Goal: Information Seeking & Learning: Learn about a topic

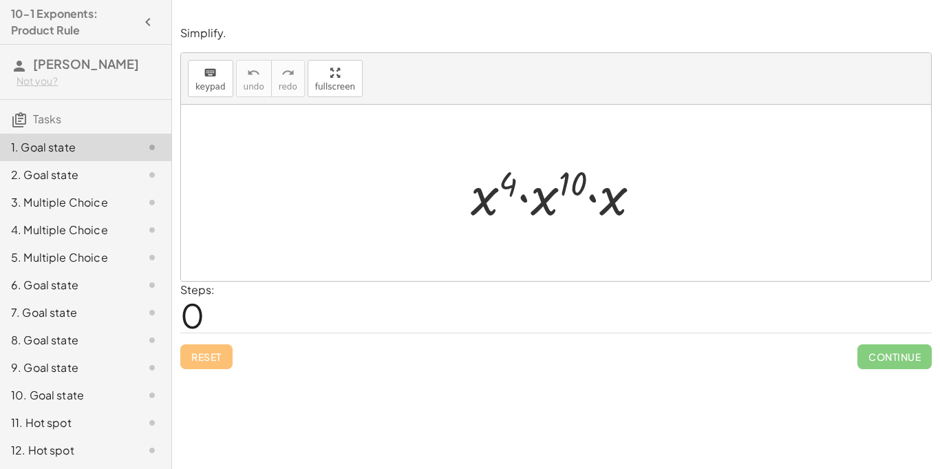
click at [444, 177] on div at bounding box center [556, 193] width 750 height 176
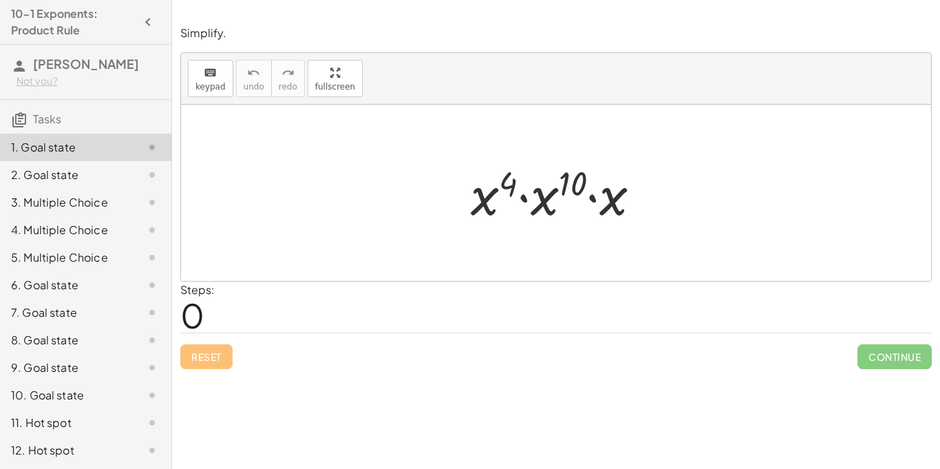
click at [444, 177] on div at bounding box center [556, 193] width 750 height 176
click at [487, 204] on div at bounding box center [561, 193] width 195 height 71
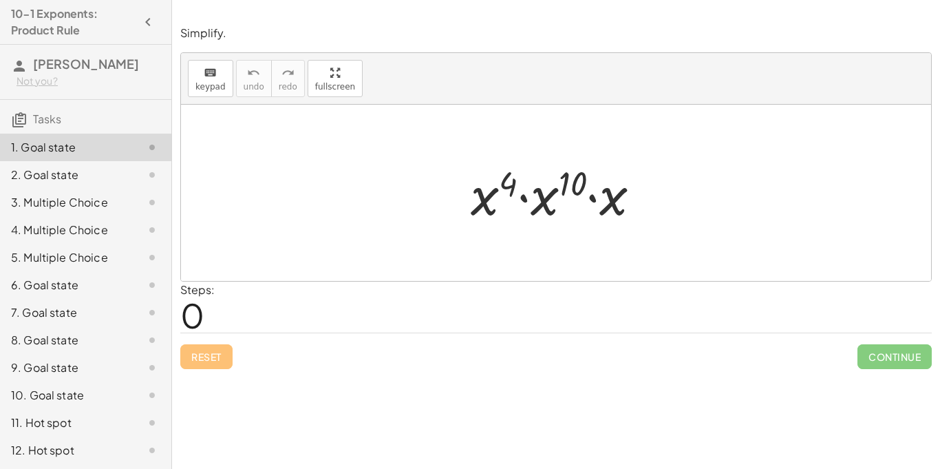
click at [532, 200] on div at bounding box center [561, 193] width 195 height 71
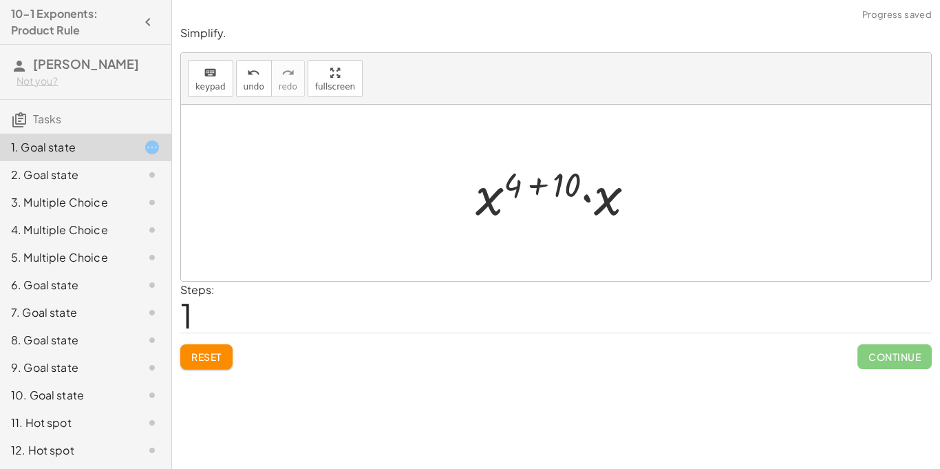
click at [563, 188] on div at bounding box center [561, 193] width 184 height 71
click at [541, 200] on div at bounding box center [561, 193] width 137 height 71
click at [544, 190] on div at bounding box center [561, 193] width 137 height 71
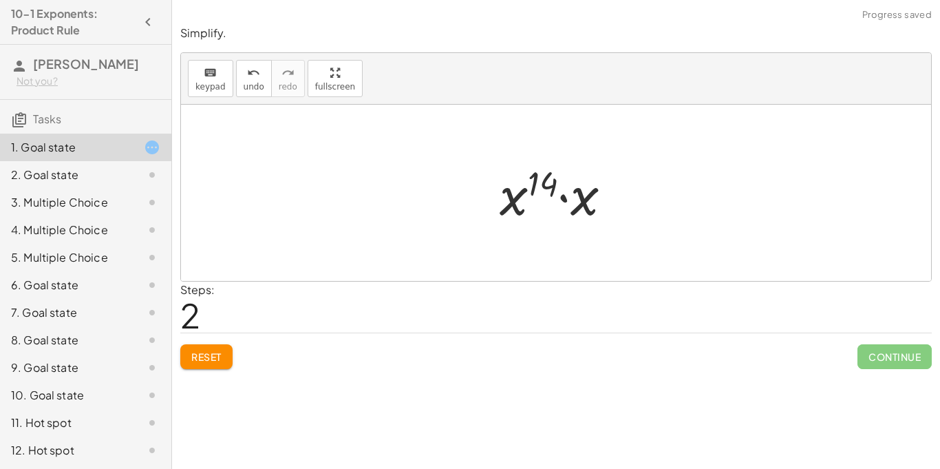
click at [578, 203] on div at bounding box center [561, 193] width 137 height 71
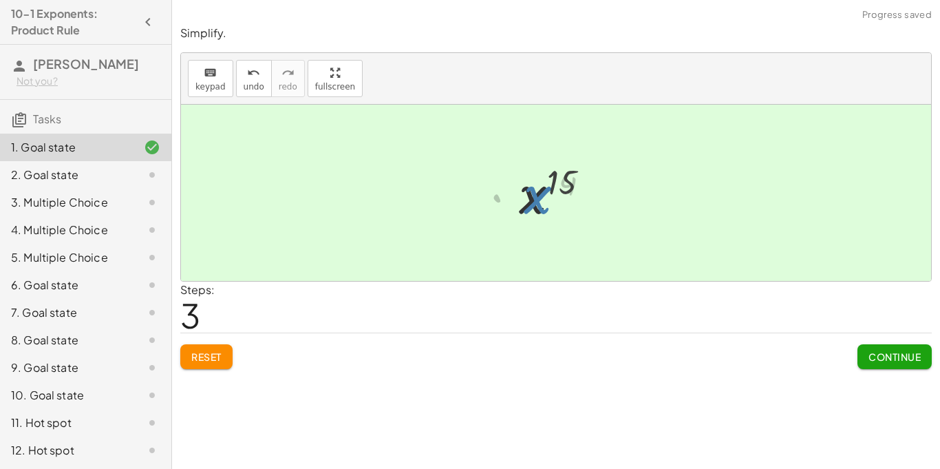
click at [519, 208] on div at bounding box center [561, 193] width 96 height 68
click at [888, 353] on span "Continue" at bounding box center [894, 356] width 52 height 12
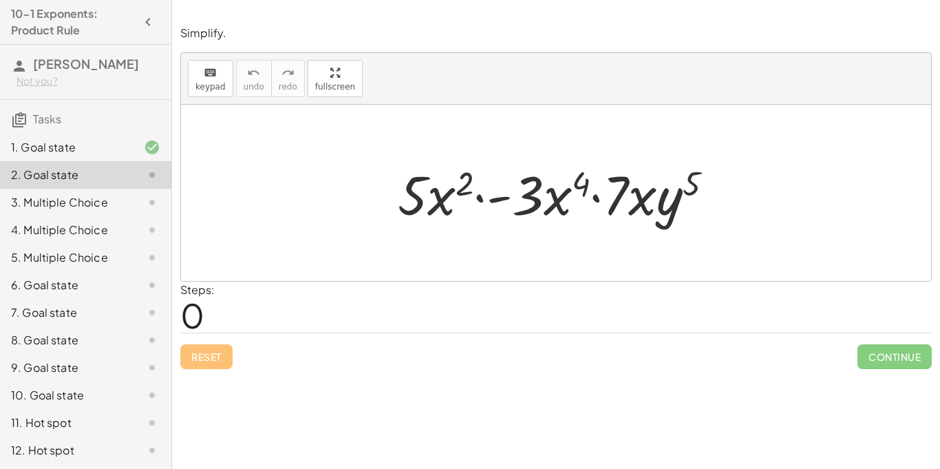
click at [539, 204] on div at bounding box center [561, 193] width 341 height 71
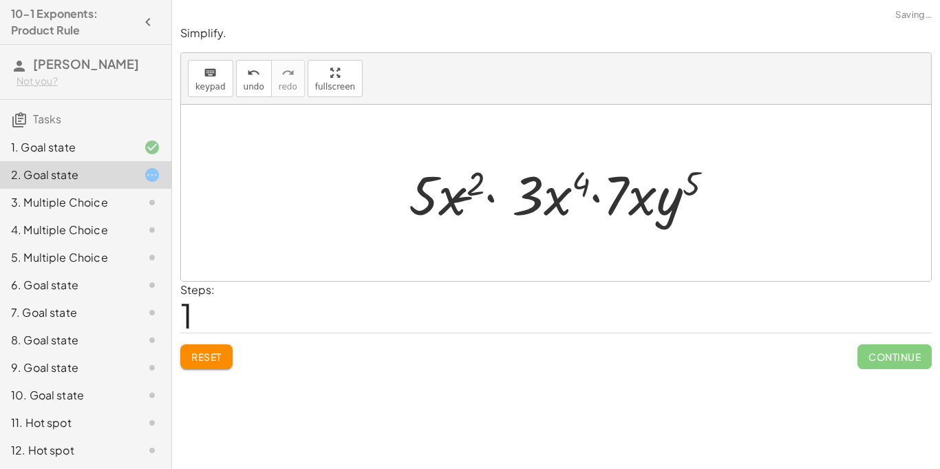
click at [466, 208] on div at bounding box center [561, 193] width 341 height 71
drag, startPoint x: 526, startPoint y: 184, endPoint x: 347, endPoint y: 206, distance: 180.2
click at [347, 206] on div "· 5 · x 2 · - 3 · x 4 · 7 · x · y 5 · 5 · x 2 · - 3 · x 4 · 7 · x · y 5" at bounding box center [556, 193] width 750 height 176
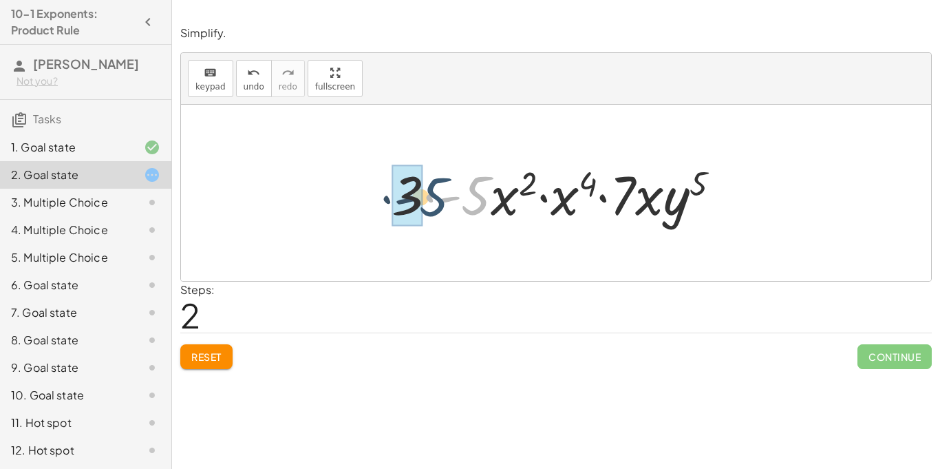
drag, startPoint x: 478, startPoint y: 200, endPoint x: 430, endPoint y: 199, distance: 48.2
click at [430, 199] on div at bounding box center [562, 193] width 354 height 71
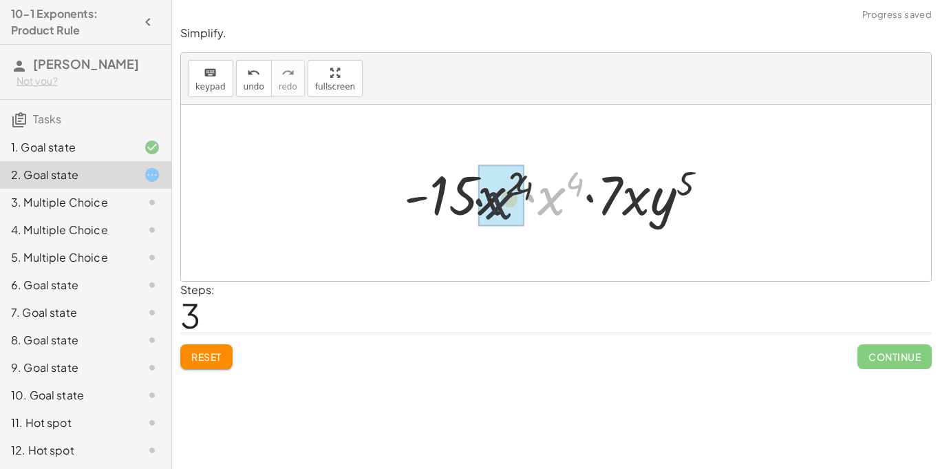
drag, startPoint x: 554, startPoint y: 203, endPoint x: 497, endPoint y: 207, distance: 57.3
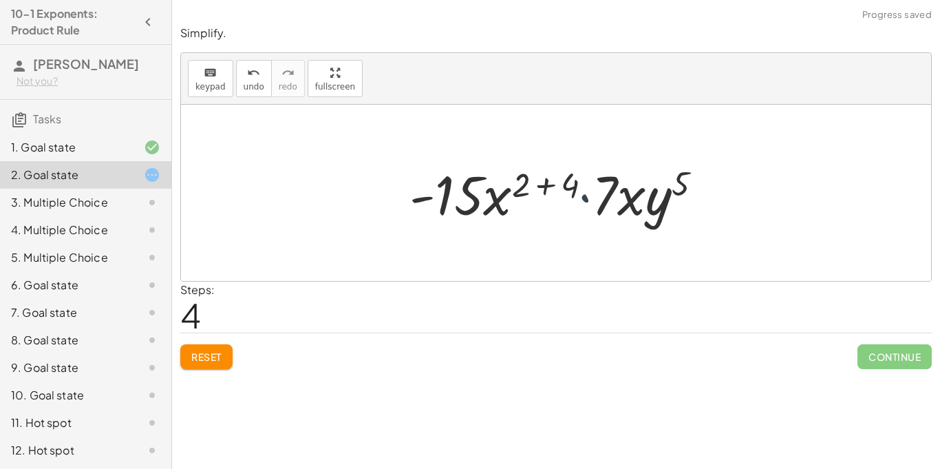
click at [585, 193] on div at bounding box center [560, 193] width 317 height 71
drag, startPoint x: 601, startPoint y: 201, endPoint x: 580, endPoint y: 200, distance: 20.7
click at [580, 200] on div at bounding box center [560, 193] width 317 height 71
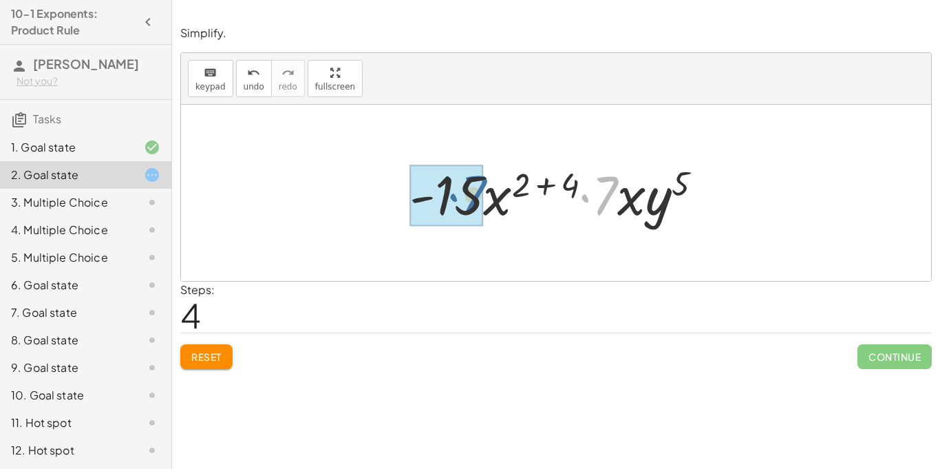
drag, startPoint x: 601, startPoint y: 202, endPoint x: 462, endPoint y: 204, distance: 139.0
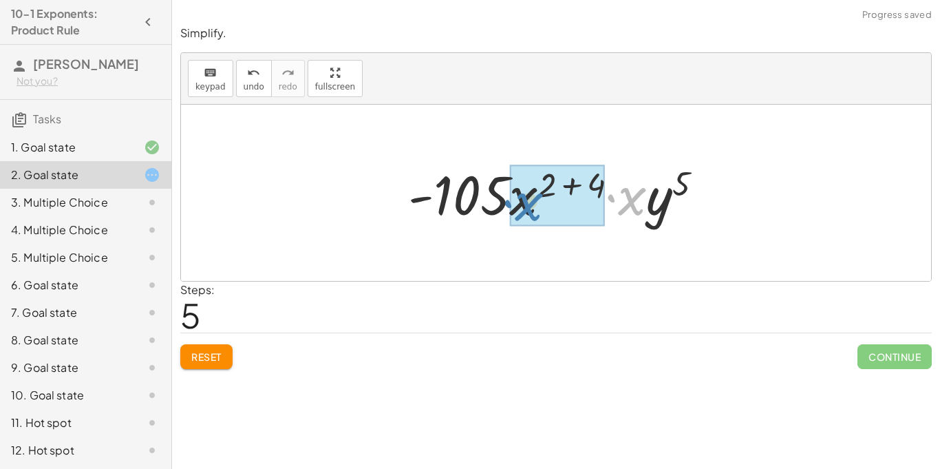
drag, startPoint x: 643, startPoint y: 208, endPoint x: 539, endPoint y: 214, distance: 104.0
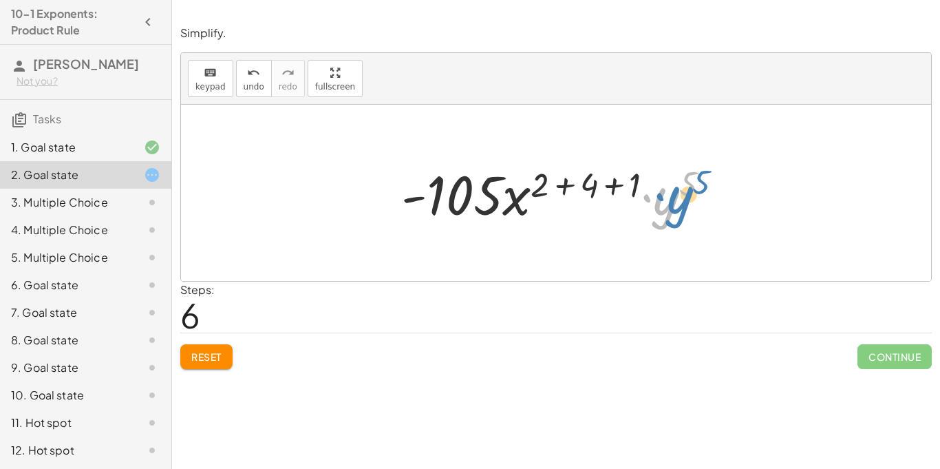
drag, startPoint x: 670, startPoint y: 209, endPoint x: 687, endPoint y: 208, distance: 16.5
click at [687, 208] on div at bounding box center [561, 193] width 334 height 71
click at [590, 187] on div at bounding box center [561, 193] width 334 height 71
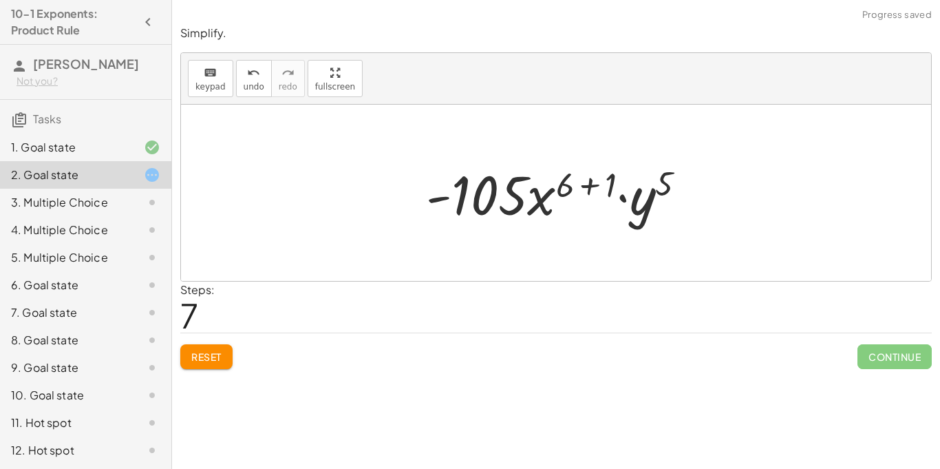
click at [566, 188] on div at bounding box center [561, 193] width 285 height 71
click at [595, 190] on div at bounding box center [561, 193] width 285 height 71
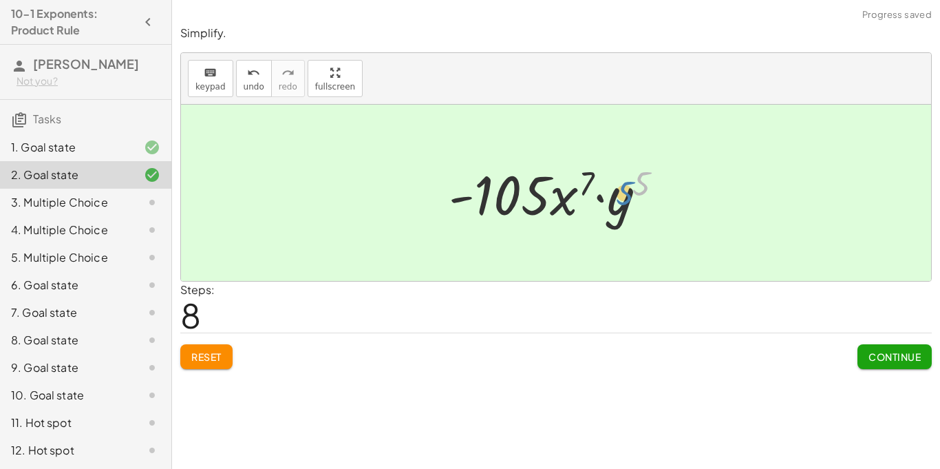
drag, startPoint x: 634, startPoint y: 185, endPoint x: 623, endPoint y: 195, distance: 14.6
click at [623, 195] on div at bounding box center [561, 193] width 239 height 71
click at [621, 222] on div at bounding box center [561, 193] width 239 height 71
drag, startPoint x: 621, startPoint y: 222, endPoint x: 434, endPoint y: 217, distance: 186.5
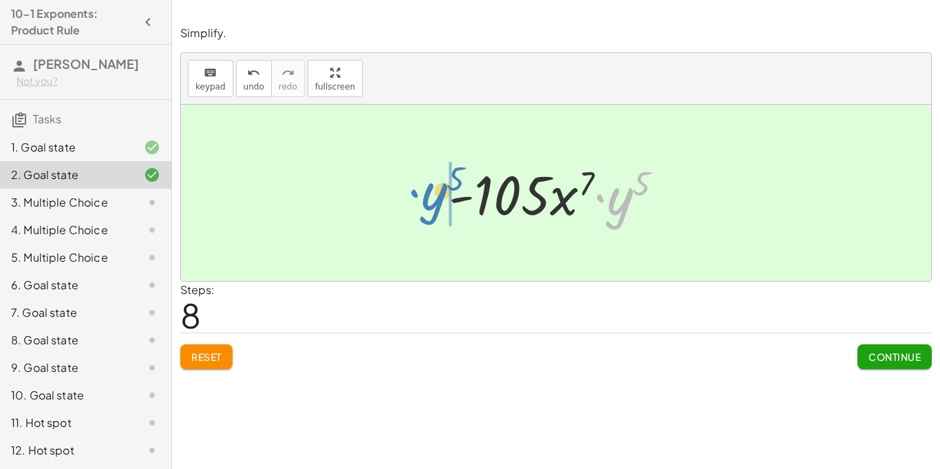
click at [434, 217] on div "· 5 · x 2 · - 3 · x 4 · 7 · x · y 5 · - 5 · x 2 · 3 · x 4 · 7 · x · y 5 · 3 · -…" at bounding box center [556, 193] width 257 height 78
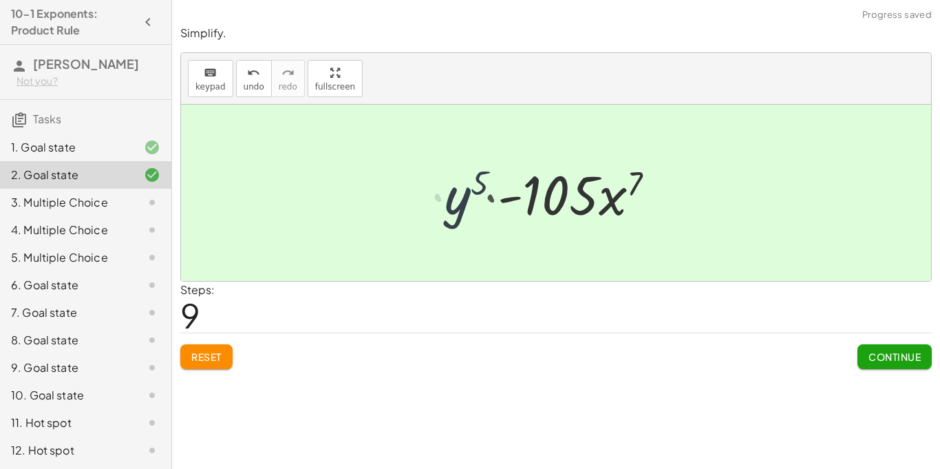
click at [434, 217] on div "· 5 · x 2 · - 3 · x 4 · 7 · x · y 5 · - 5 · x 2 · 3 · x 4 · 7 · x · y 5 · 3 · -…" at bounding box center [556, 193] width 257 height 78
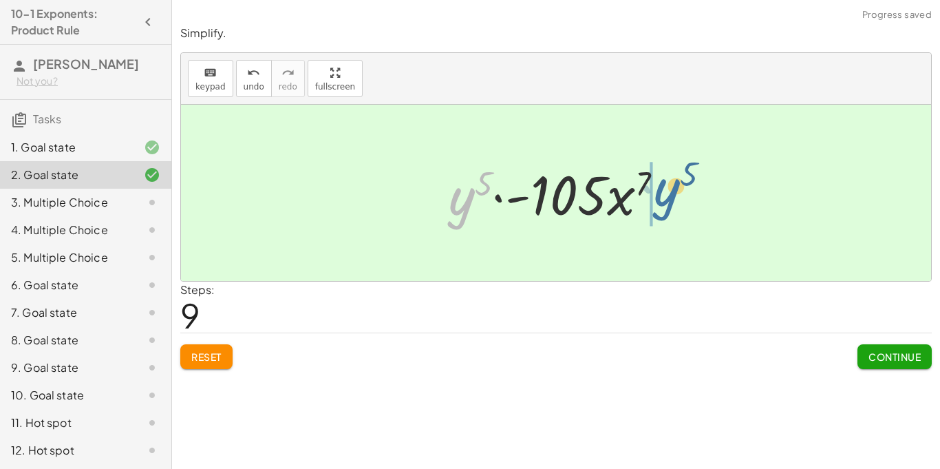
drag, startPoint x: 462, startPoint y: 213, endPoint x: 668, endPoint y: 204, distance: 206.6
click at [668, 204] on div at bounding box center [561, 193] width 239 height 71
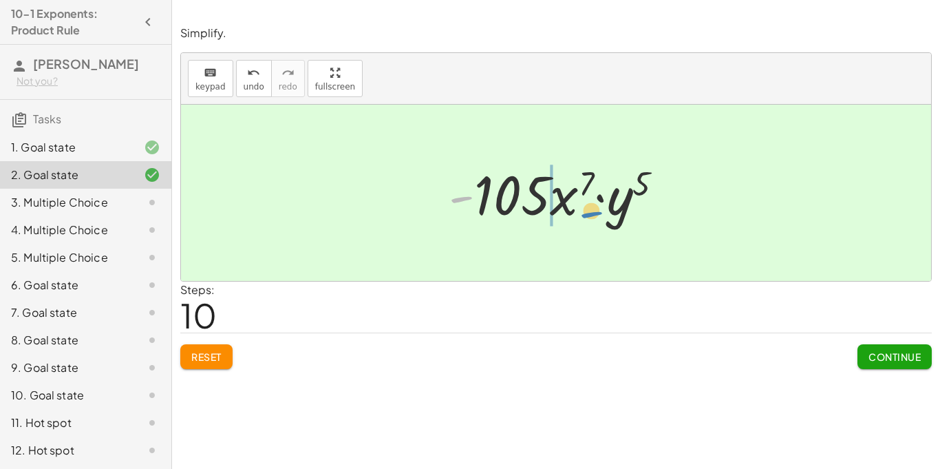
drag, startPoint x: 473, startPoint y: 198, endPoint x: 596, endPoint y: 211, distance: 123.8
click at [596, 211] on div at bounding box center [561, 193] width 239 height 71
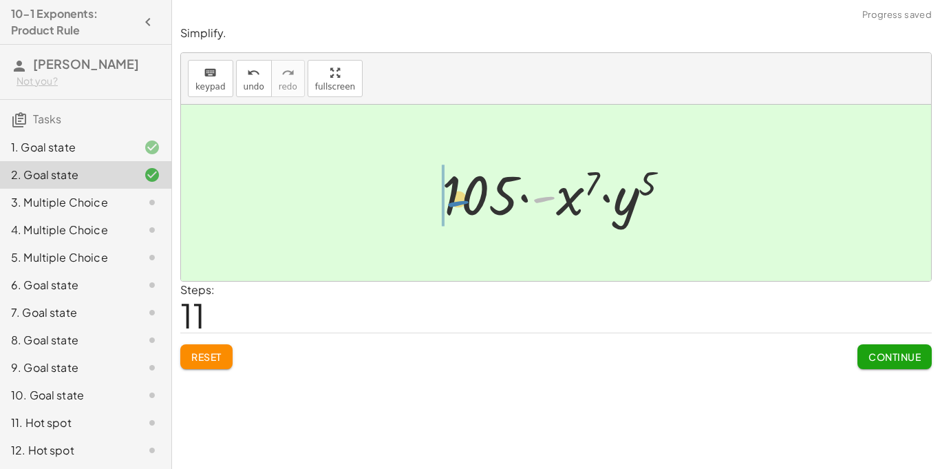
drag, startPoint x: 543, startPoint y: 201, endPoint x: 455, endPoint y: 205, distance: 87.5
click at [455, 205] on div at bounding box center [561, 193] width 252 height 71
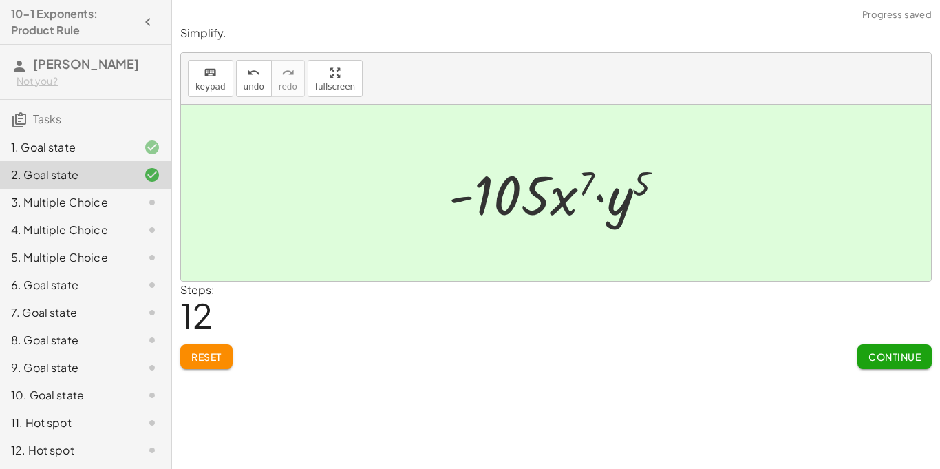
click at [596, 204] on div at bounding box center [561, 193] width 239 height 71
click at [632, 195] on div at bounding box center [561, 193] width 239 height 71
drag, startPoint x: 629, startPoint y: 195, endPoint x: 594, endPoint y: 195, distance: 35.1
click at [594, 195] on div at bounding box center [561, 193] width 239 height 71
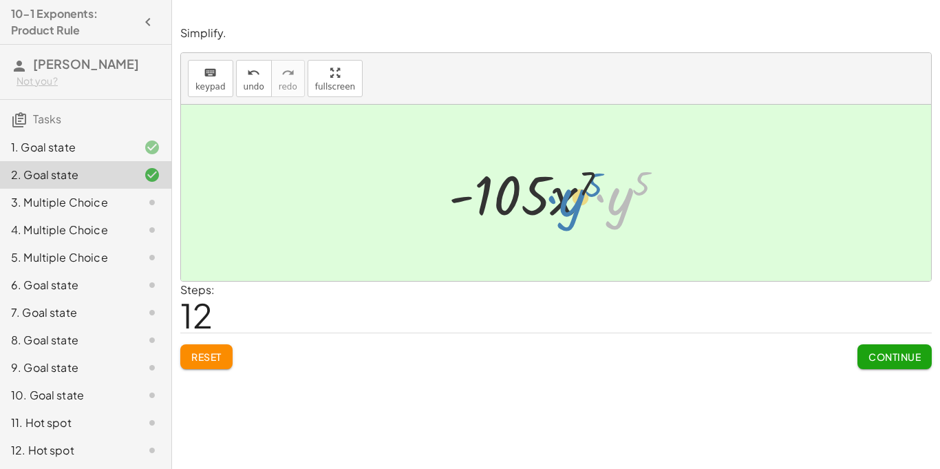
drag, startPoint x: 627, startPoint y: 200, endPoint x: 613, endPoint y: 200, distance: 14.5
click at [613, 200] on div at bounding box center [561, 193] width 239 height 71
drag, startPoint x: 647, startPoint y: 181, endPoint x: 599, endPoint y: 182, distance: 48.9
click at [599, 182] on div at bounding box center [561, 193] width 239 height 71
drag, startPoint x: 634, startPoint y: 184, endPoint x: 563, endPoint y: 181, distance: 70.2
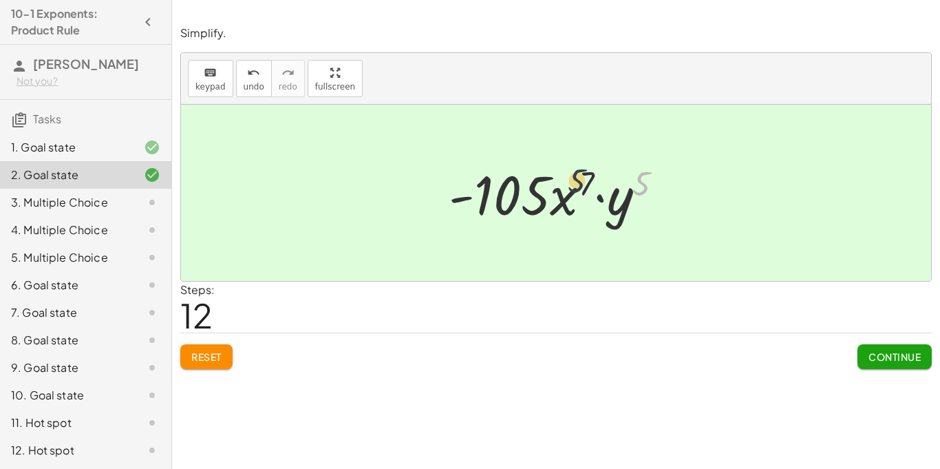
click at [563, 181] on div at bounding box center [561, 193] width 239 height 71
drag, startPoint x: 623, startPoint y: 205, endPoint x: 570, endPoint y: 206, distance: 53.7
click at [570, 206] on div at bounding box center [561, 193] width 239 height 71
drag, startPoint x: 497, startPoint y: 202, endPoint x: 467, endPoint y: 215, distance: 32.7
click at [467, 215] on div at bounding box center [561, 193] width 239 height 71
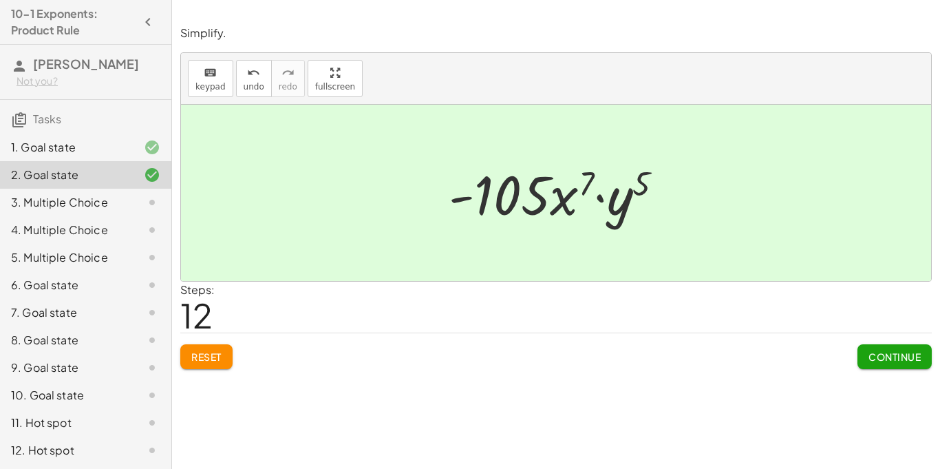
click at [206, 359] on span "Reset" at bounding box center [206, 356] width 30 height 12
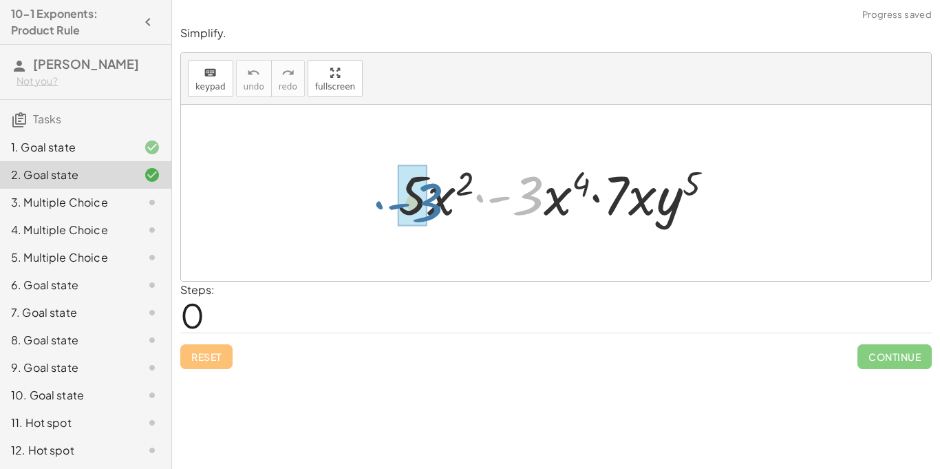
drag, startPoint x: 533, startPoint y: 198, endPoint x: 431, endPoint y: 205, distance: 102.1
click at [431, 205] on div at bounding box center [561, 193] width 341 height 71
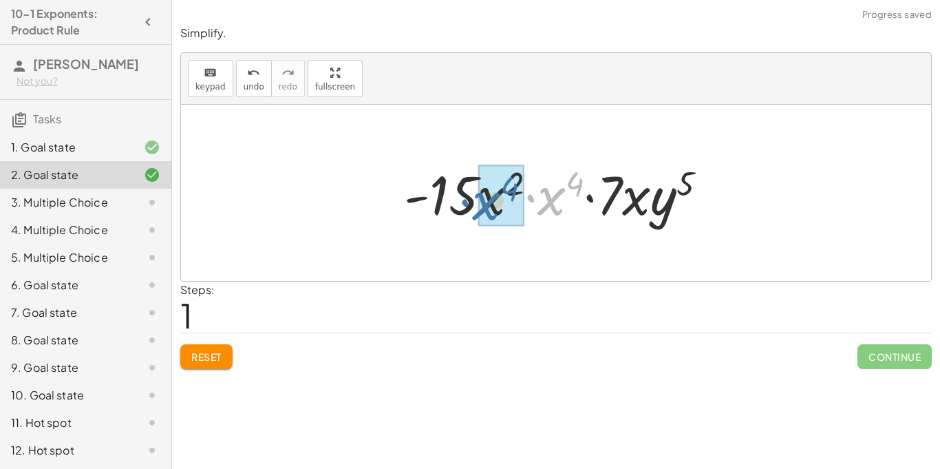
drag, startPoint x: 548, startPoint y: 202, endPoint x: 482, endPoint y: 207, distance: 65.5
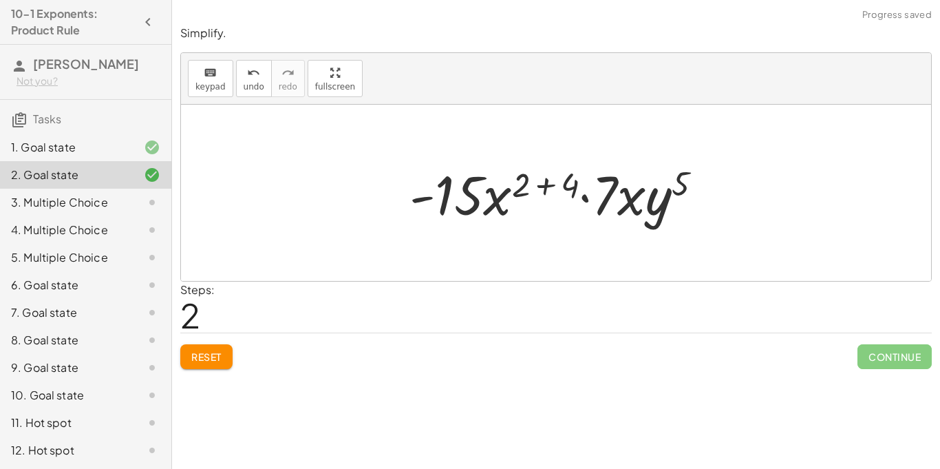
click at [543, 188] on div at bounding box center [560, 193] width 317 height 71
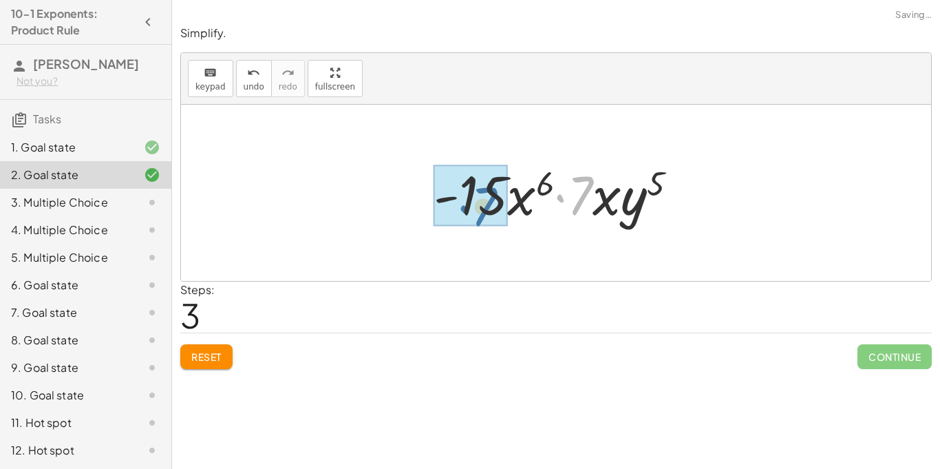
drag, startPoint x: 577, startPoint y: 201, endPoint x: 477, endPoint y: 211, distance: 101.0
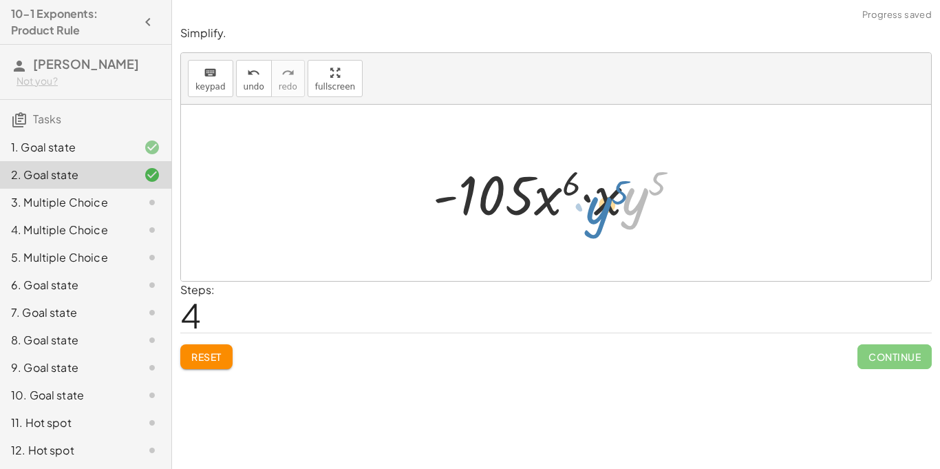
drag, startPoint x: 637, startPoint y: 201, endPoint x: 646, endPoint y: 203, distance: 9.2
click at [646, 203] on div at bounding box center [561, 193] width 271 height 71
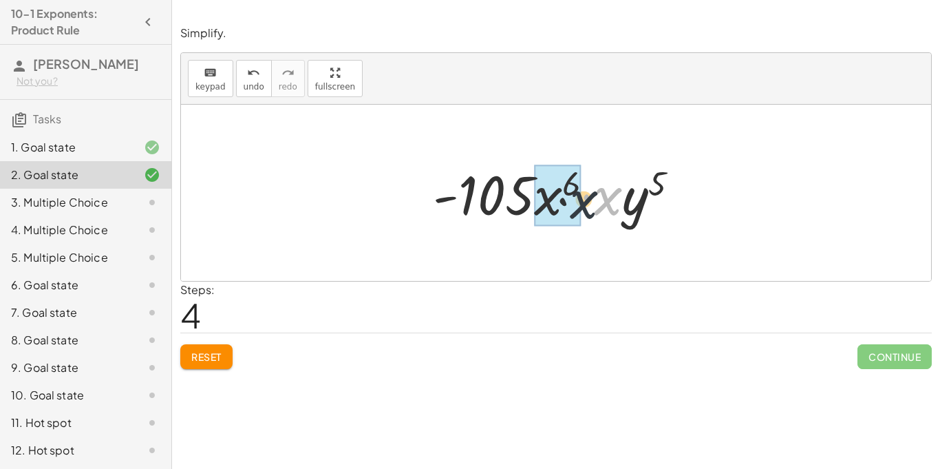
drag, startPoint x: 614, startPoint y: 197, endPoint x: 561, endPoint y: 204, distance: 52.7
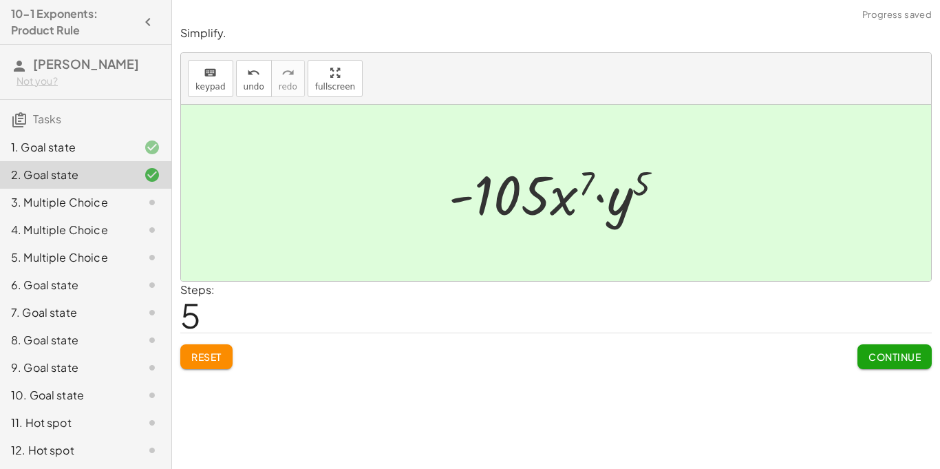
click at [910, 362] on span "Continue" at bounding box center [894, 356] width 52 height 12
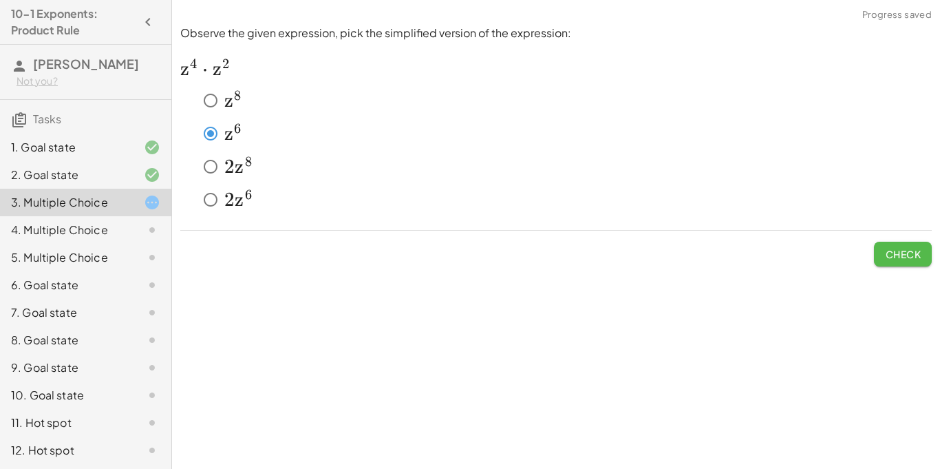
click at [916, 257] on span "Check" at bounding box center [903, 254] width 36 height 12
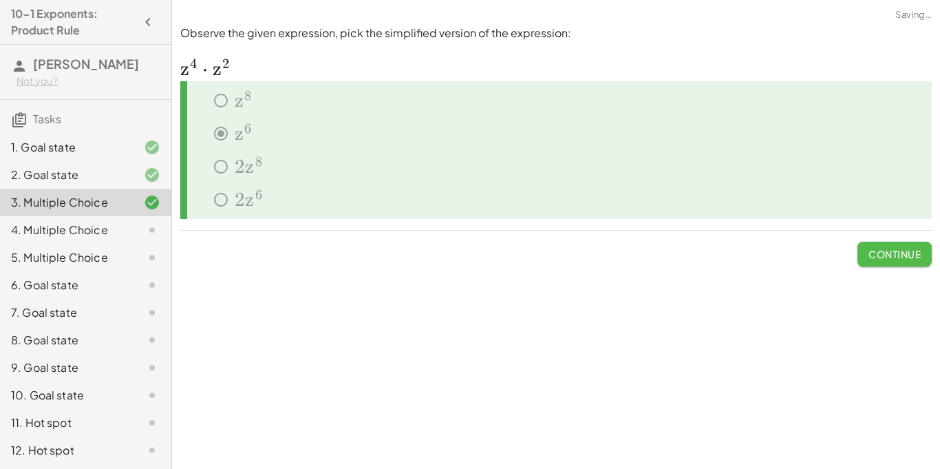
click at [893, 257] on span "Continue" at bounding box center [894, 254] width 52 height 12
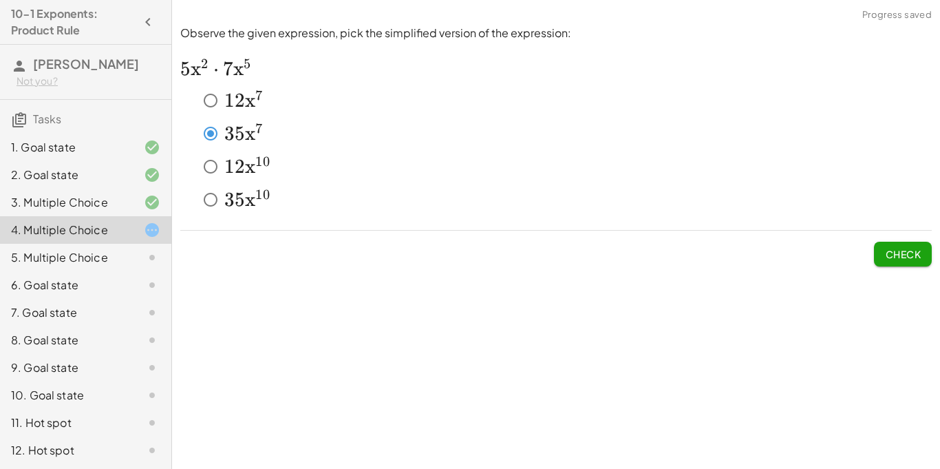
click at [914, 260] on button "Check" at bounding box center [903, 253] width 58 height 25
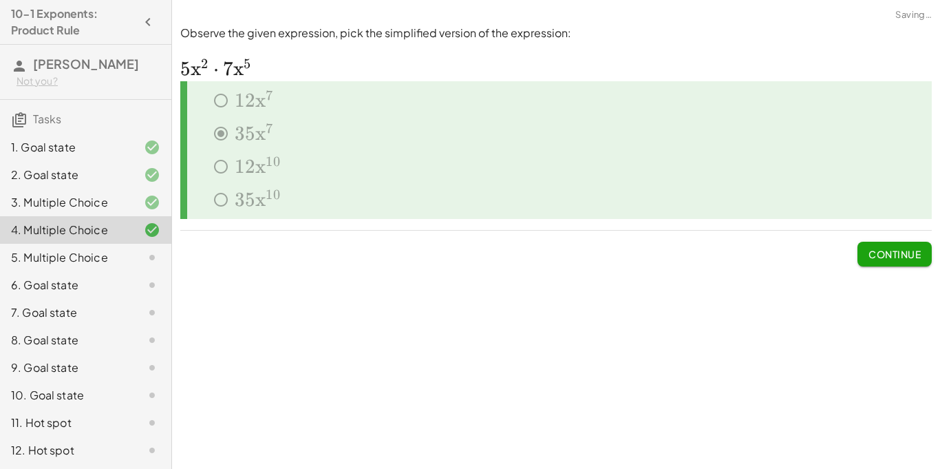
click at [914, 260] on button "Continue" at bounding box center [894, 253] width 74 height 25
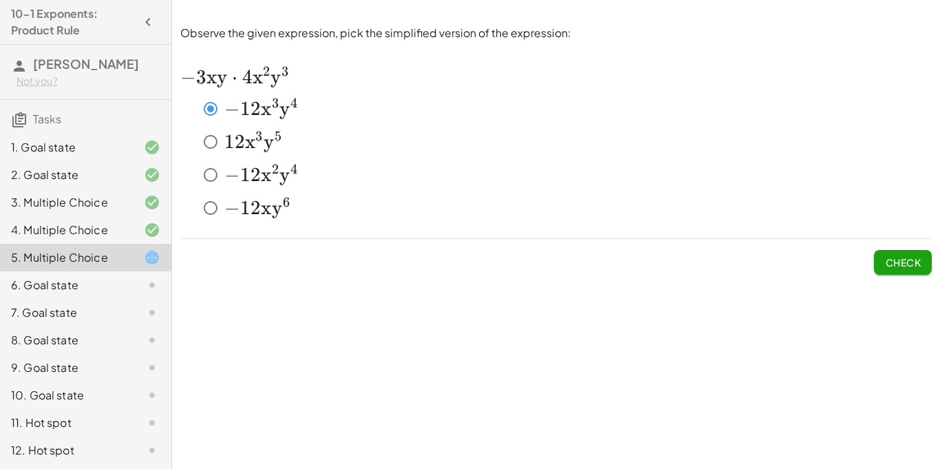
click at [909, 272] on button "Check" at bounding box center [903, 262] width 58 height 25
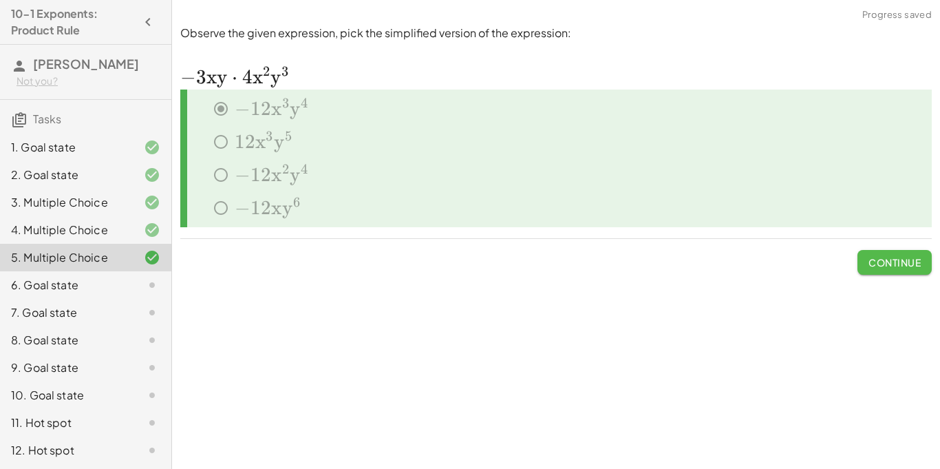
click at [909, 272] on button "Continue" at bounding box center [894, 262] width 74 height 25
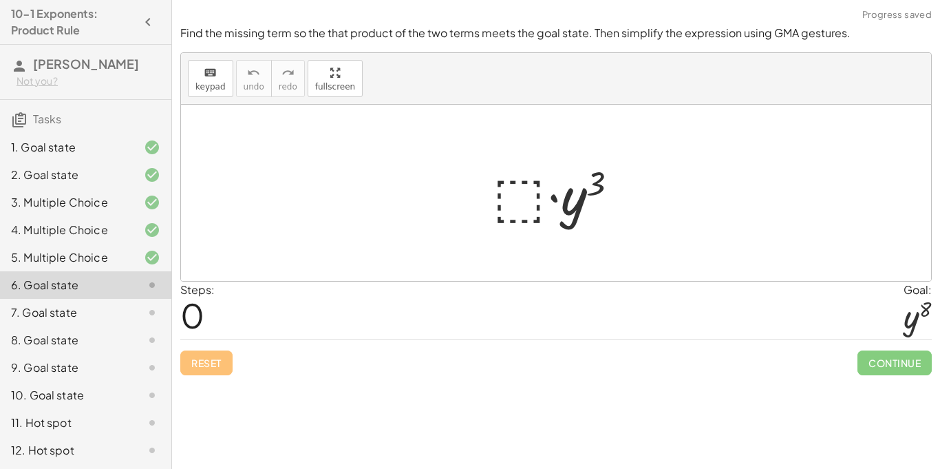
click at [532, 211] on div at bounding box center [561, 193] width 151 height 71
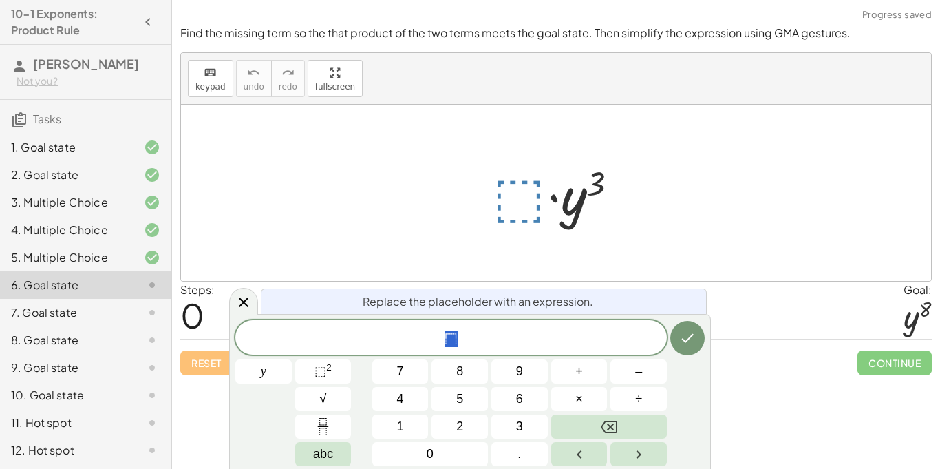
scroll to position [1, 0]
click at [338, 376] on button "⬚ 2" at bounding box center [323, 371] width 56 height 24
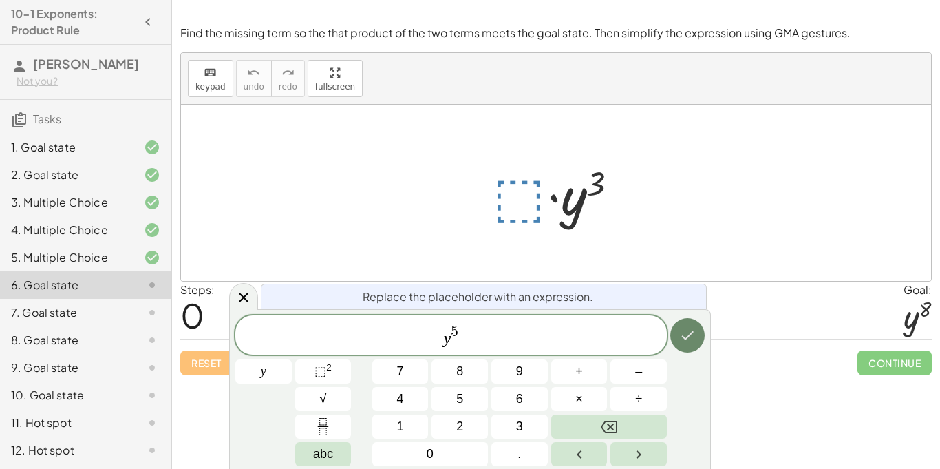
click at [690, 337] on icon "Done" at bounding box center [687, 335] width 17 height 17
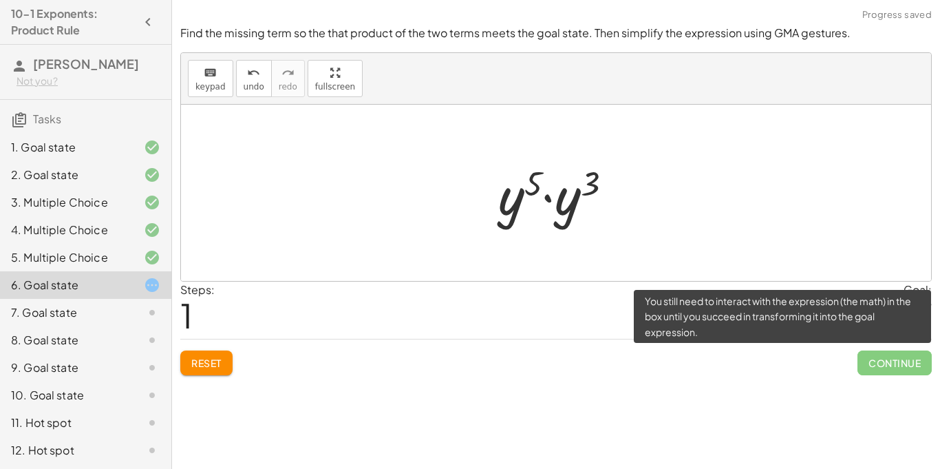
click at [881, 365] on span "Continue" at bounding box center [894, 362] width 74 height 25
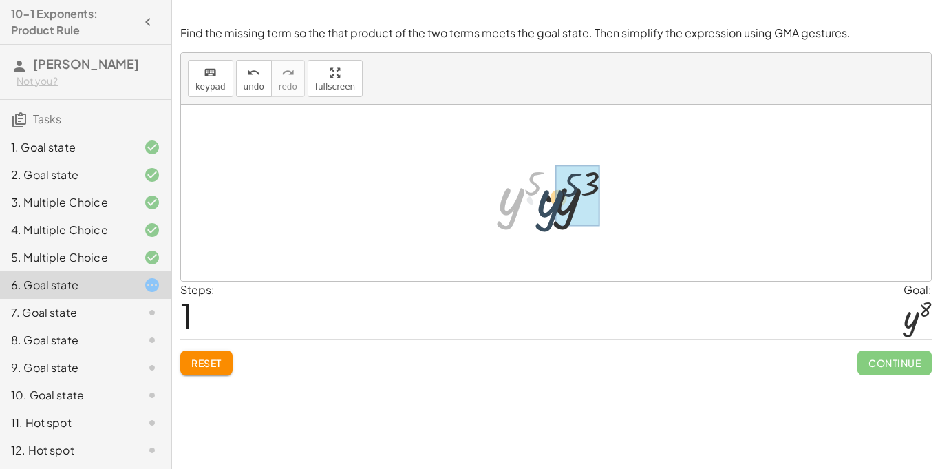
drag, startPoint x: 516, startPoint y: 207, endPoint x: 554, endPoint y: 209, distance: 38.6
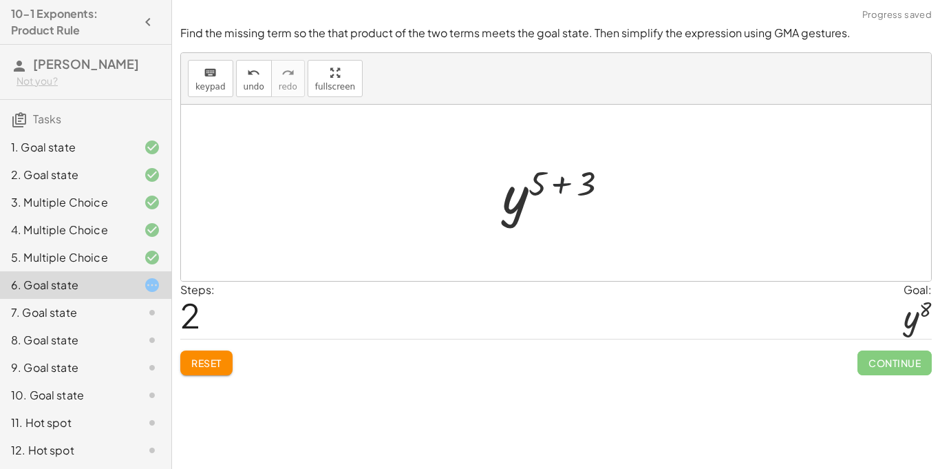
click at [575, 191] on div at bounding box center [560, 193] width 131 height 68
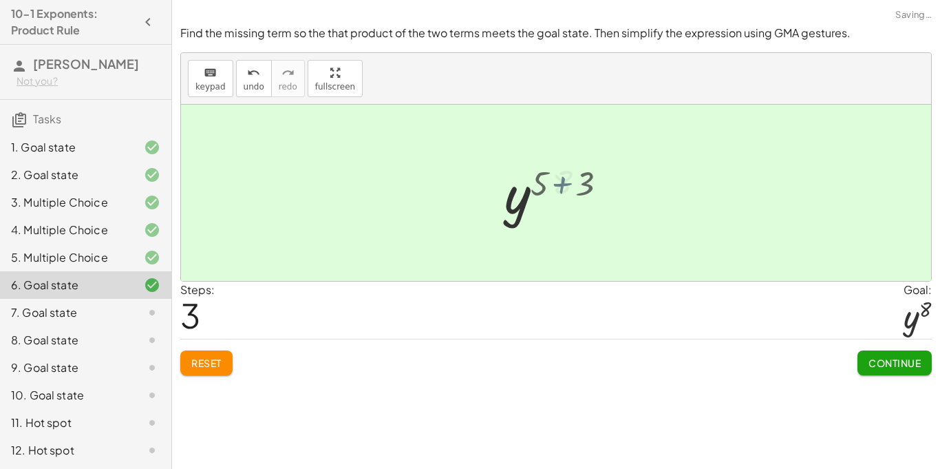
click at [575, 191] on div at bounding box center [560, 193] width 83 height 68
click at [896, 365] on span "Continue" at bounding box center [894, 362] width 52 height 12
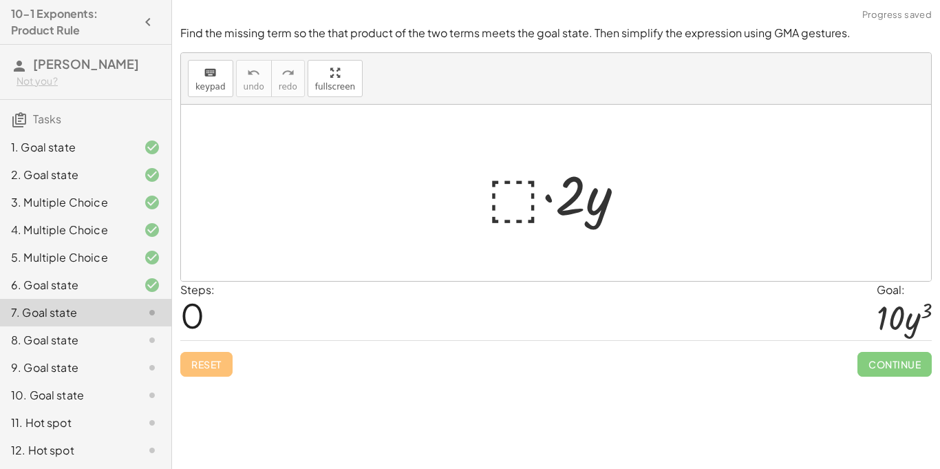
click at [476, 203] on div "· ⬚ · 2 · y" at bounding box center [555, 193] width 179 height 78
click at [519, 206] on div at bounding box center [561, 193] width 162 height 71
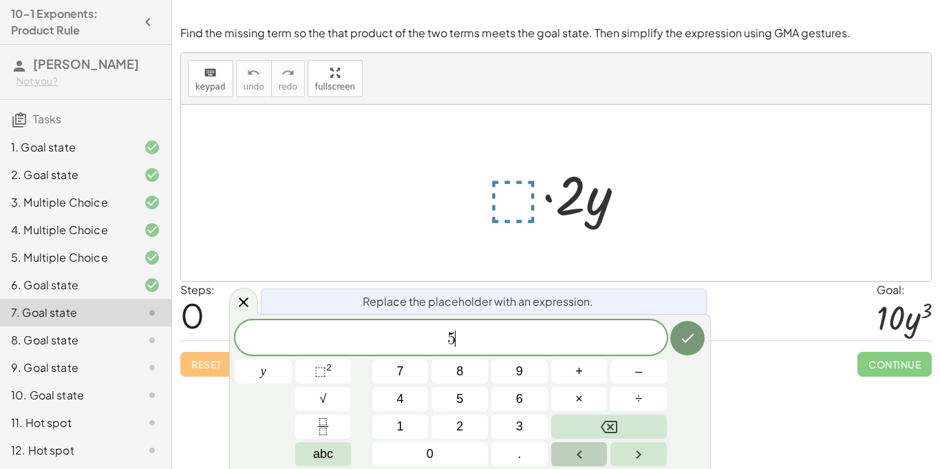
scroll to position [3, 0]
click at [334, 366] on button "⬚ 2" at bounding box center [323, 371] width 56 height 24
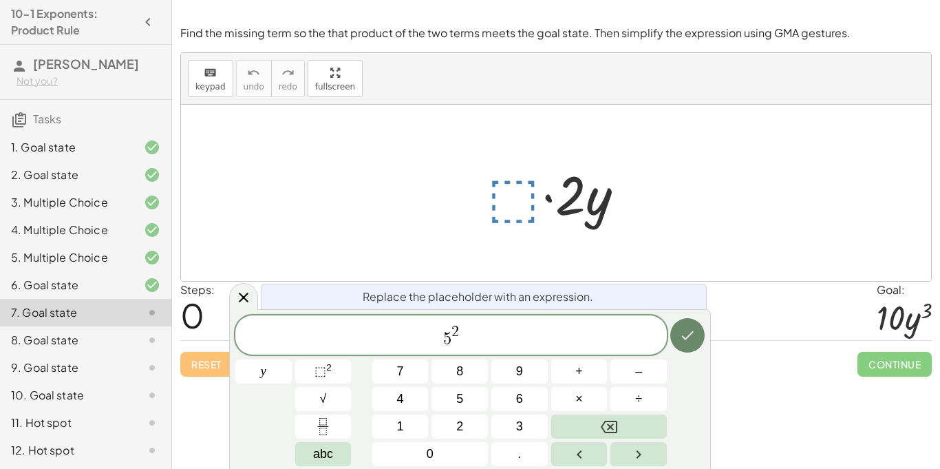
click at [700, 332] on button "Done" at bounding box center [687, 335] width 34 height 34
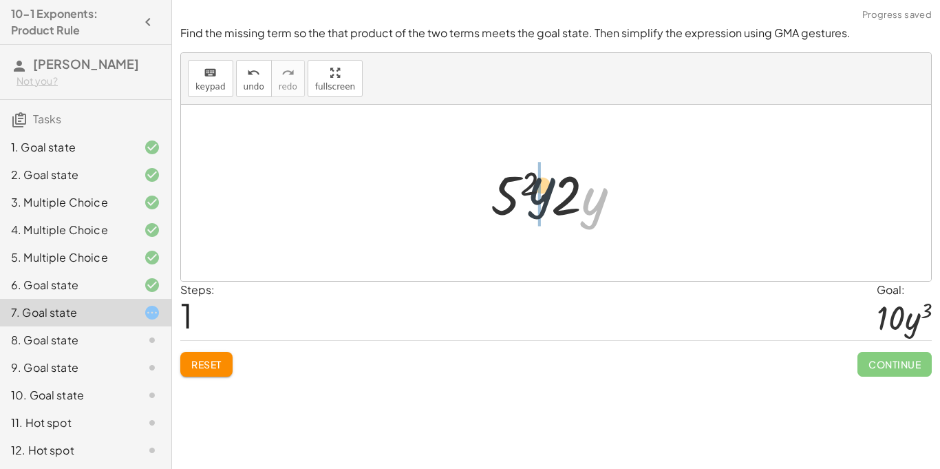
drag, startPoint x: 590, startPoint y: 197, endPoint x: 514, endPoint y: 182, distance: 77.8
click at [514, 182] on div at bounding box center [561, 193] width 155 height 71
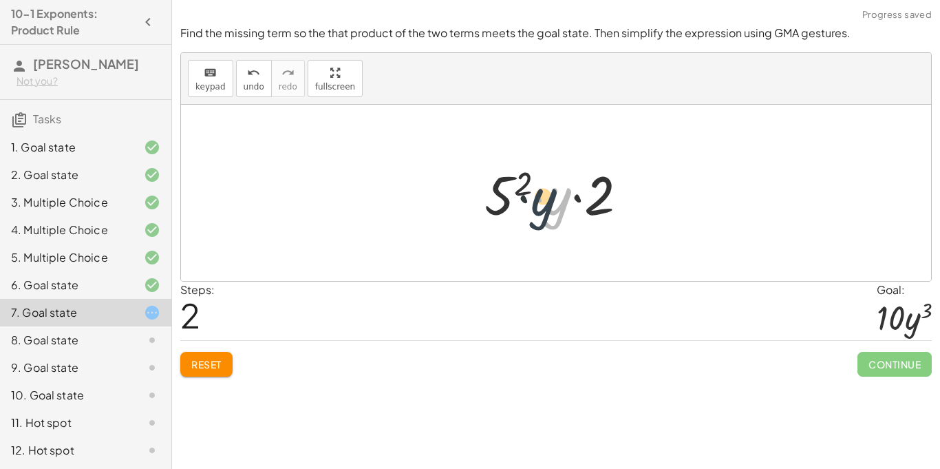
drag, startPoint x: 557, startPoint y: 193, endPoint x: 539, endPoint y: 194, distance: 17.2
click at [539, 194] on div at bounding box center [561, 193] width 168 height 71
drag, startPoint x: 603, startPoint y: 193, endPoint x: 490, endPoint y: 191, distance: 112.9
click at [490, 191] on div at bounding box center [561, 193] width 168 height 71
click at [518, 200] on div at bounding box center [561, 193] width 168 height 71
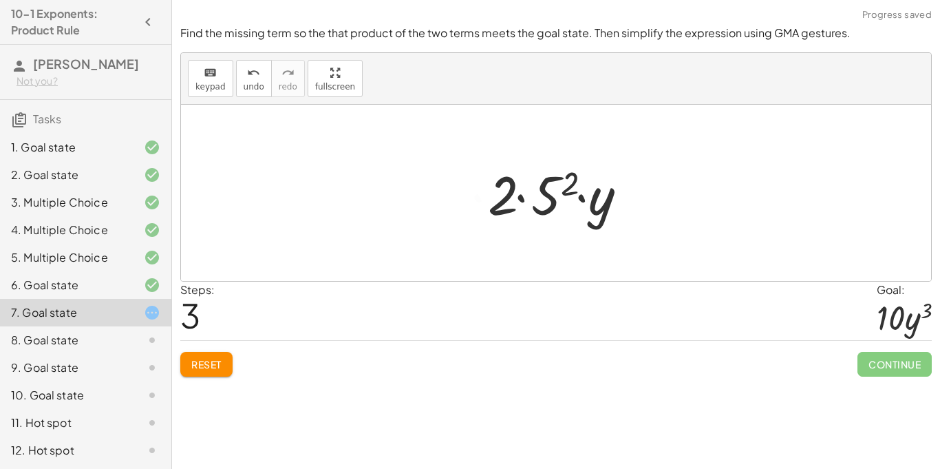
click at [531, 198] on div at bounding box center [561, 193] width 168 height 71
click at [531, 198] on div at bounding box center [560, 193] width 166 height 71
click at [583, 212] on div at bounding box center [560, 193] width 166 height 71
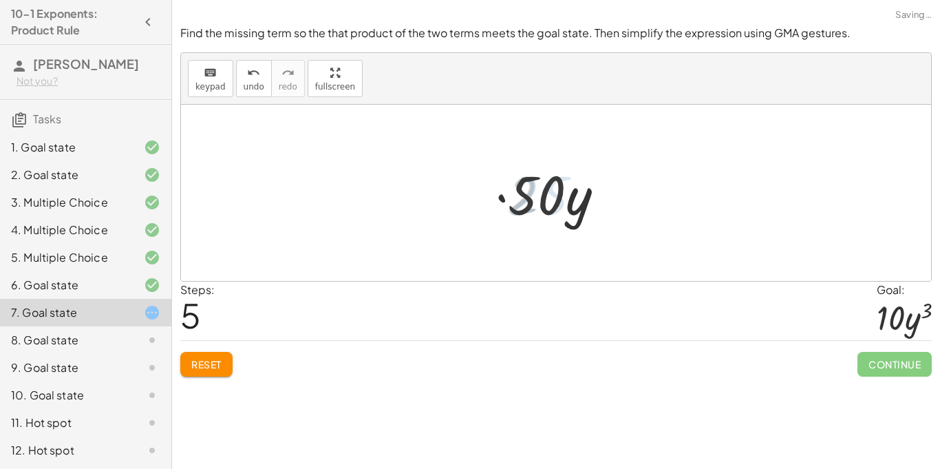
click at [222, 356] on button "Reset" at bounding box center [206, 364] width 52 height 25
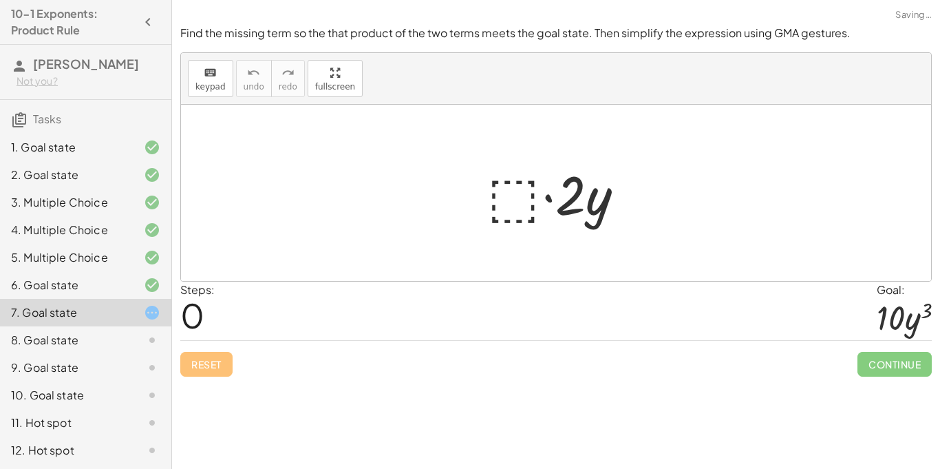
click at [503, 199] on div at bounding box center [561, 193] width 162 height 71
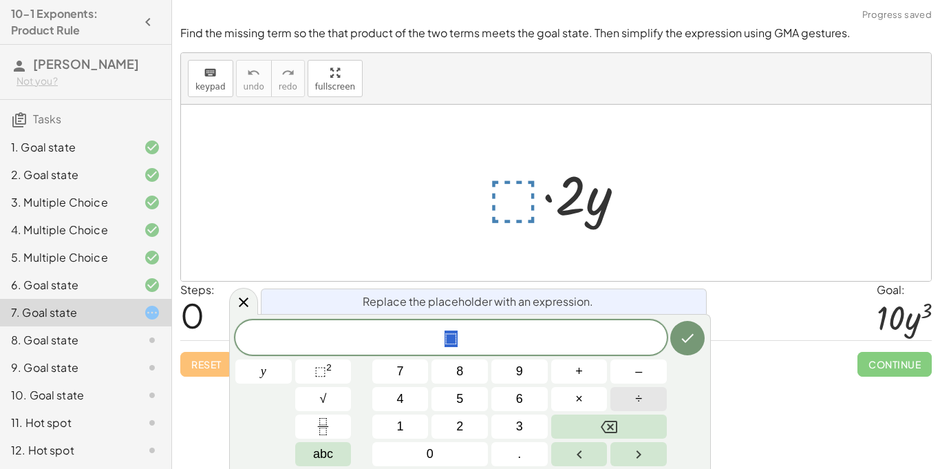
scroll to position [4, 0]
click at [345, 378] on button "⬚ 2" at bounding box center [323, 371] width 56 height 24
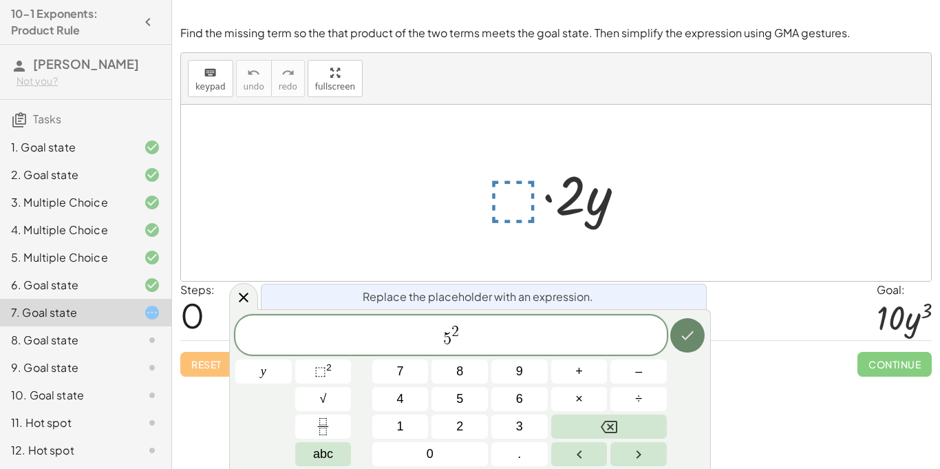
click at [684, 338] on icon "Done" at bounding box center [688, 335] width 12 height 9
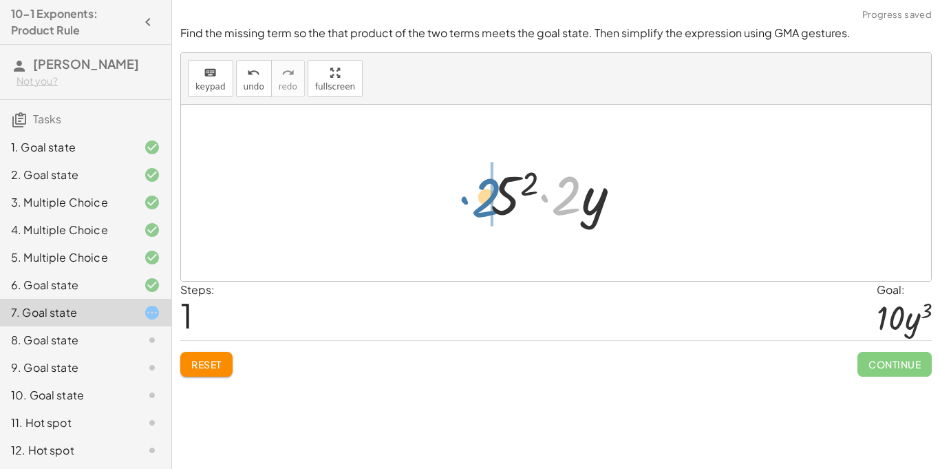
drag, startPoint x: 568, startPoint y: 202, endPoint x: 488, endPoint y: 205, distance: 80.5
click at [488, 205] on div at bounding box center [561, 193] width 155 height 71
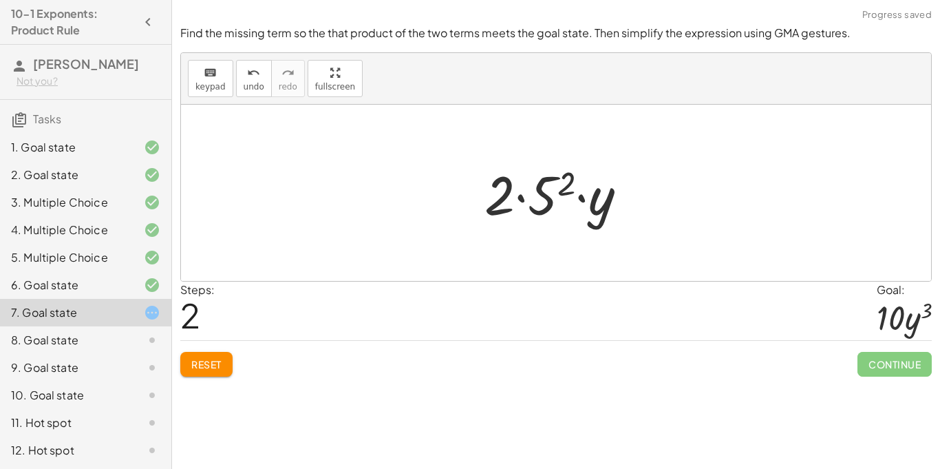
click at [526, 204] on div at bounding box center [561, 193] width 168 height 71
drag, startPoint x: 606, startPoint y: 211, endPoint x: 562, endPoint y: 193, distance: 47.8
click at [562, 193] on div at bounding box center [561, 193] width 168 height 71
click at [205, 364] on span "Reset" at bounding box center [206, 364] width 30 height 12
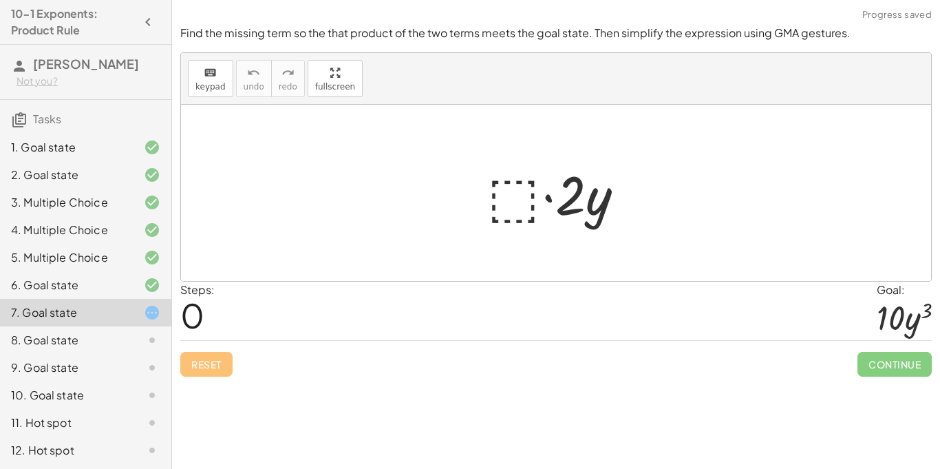
click at [524, 191] on div at bounding box center [561, 193] width 162 height 71
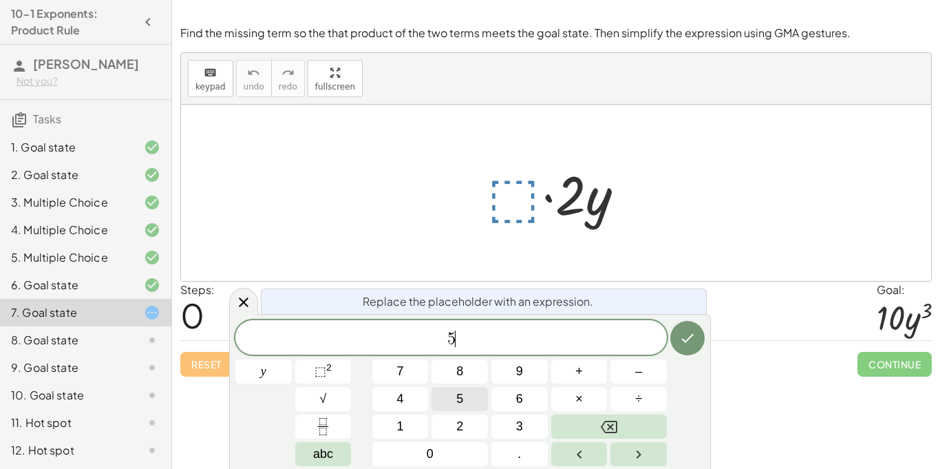
scroll to position [6, 0]
click at [332, 372] on button "⬚ 2" at bounding box center [323, 371] width 56 height 24
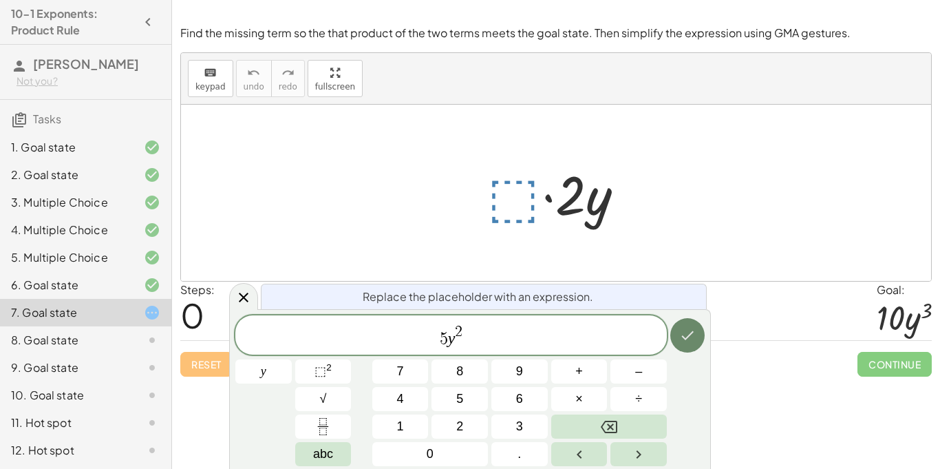
click at [687, 334] on icon "Done" at bounding box center [687, 335] width 17 height 17
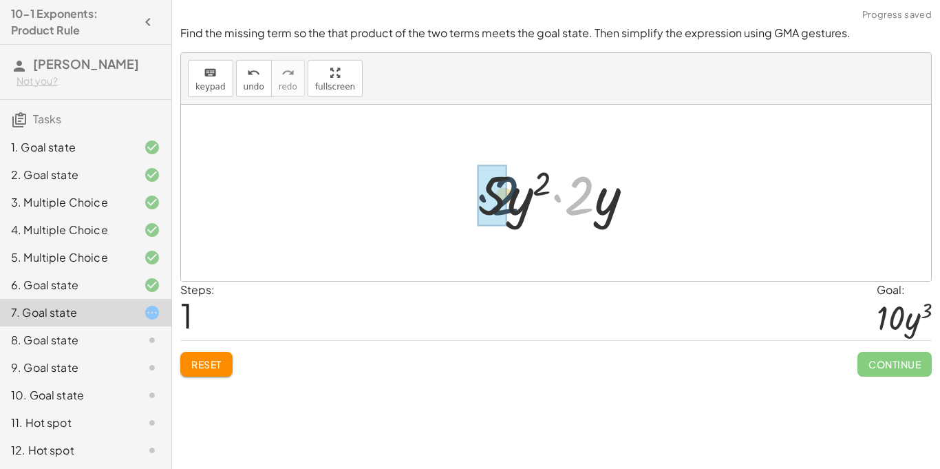
drag, startPoint x: 574, startPoint y: 210, endPoint x: 493, endPoint y: 210, distance: 81.2
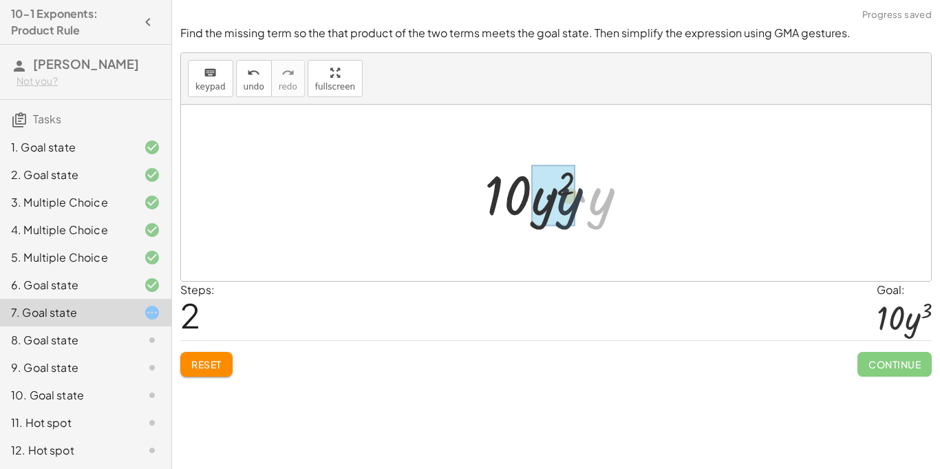
drag, startPoint x: 592, startPoint y: 208, endPoint x: 557, endPoint y: 208, distance: 35.8
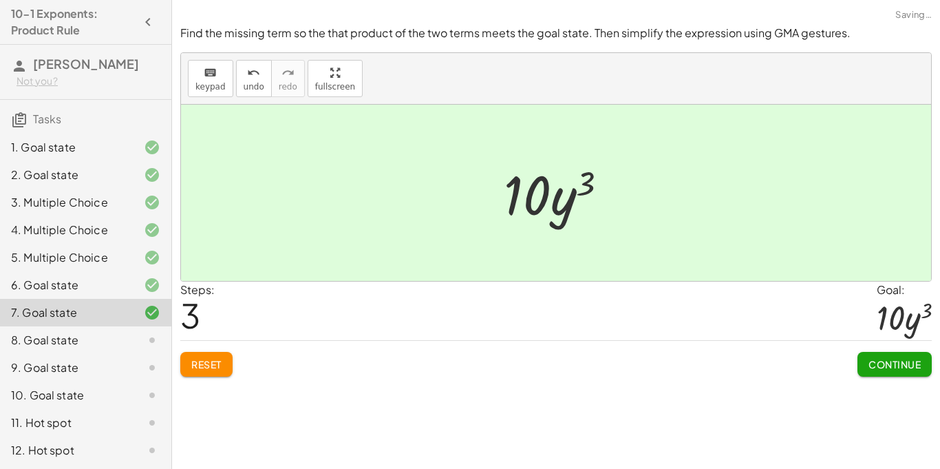
click at [901, 363] on span "Continue" at bounding box center [894, 364] width 52 height 12
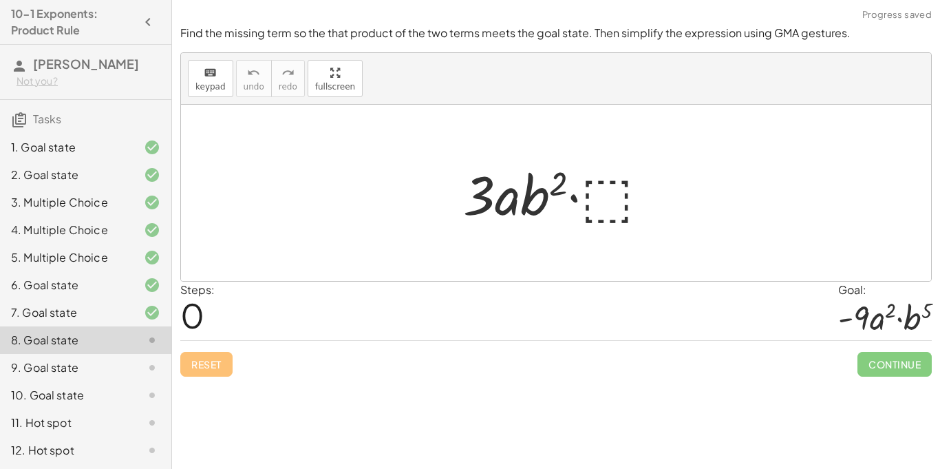
click at [577, 184] on div at bounding box center [561, 193] width 211 height 71
click at [626, 195] on div at bounding box center [561, 193] width 211 height 71
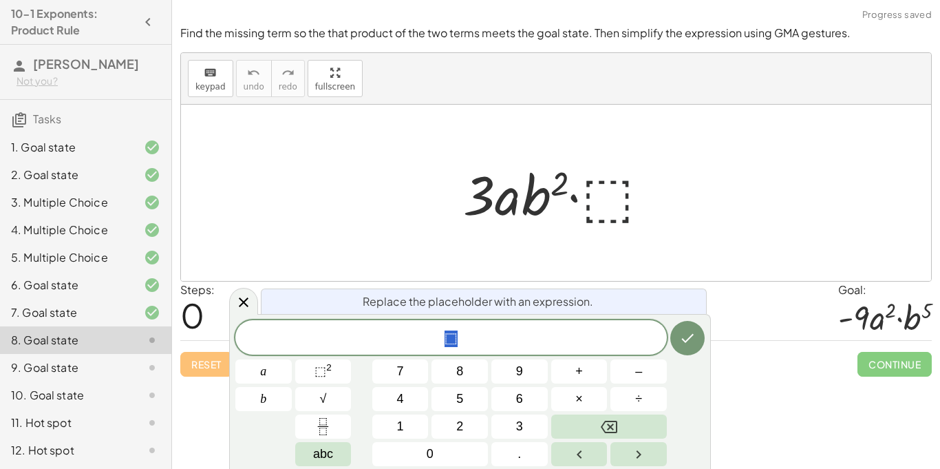
scroll to position [7, 0]
click at [585, 339] on span "⬚" at bounding box center [450, 338] width 431 height 19
click at [338, 370] on button "⬚ 2" at bounding box center [323, 371] width 56 height 24
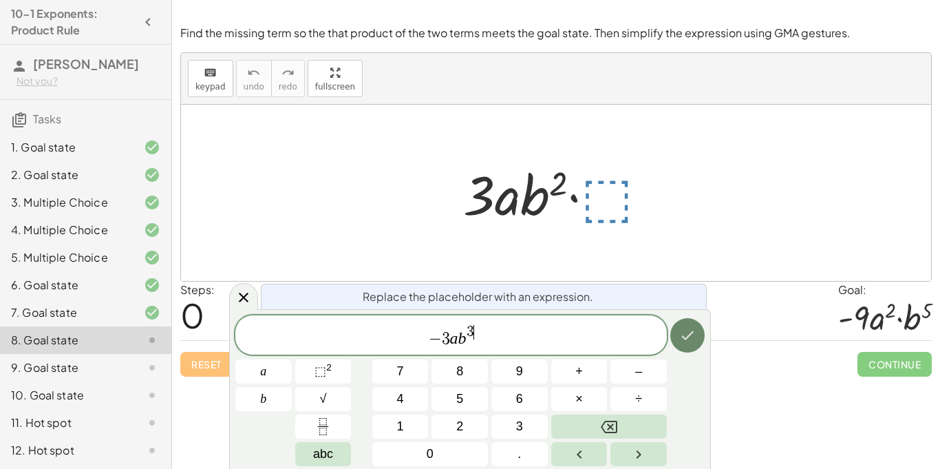
click at [701, 336] on button "Done" at bounding box center [687, 335] width 34 height 34
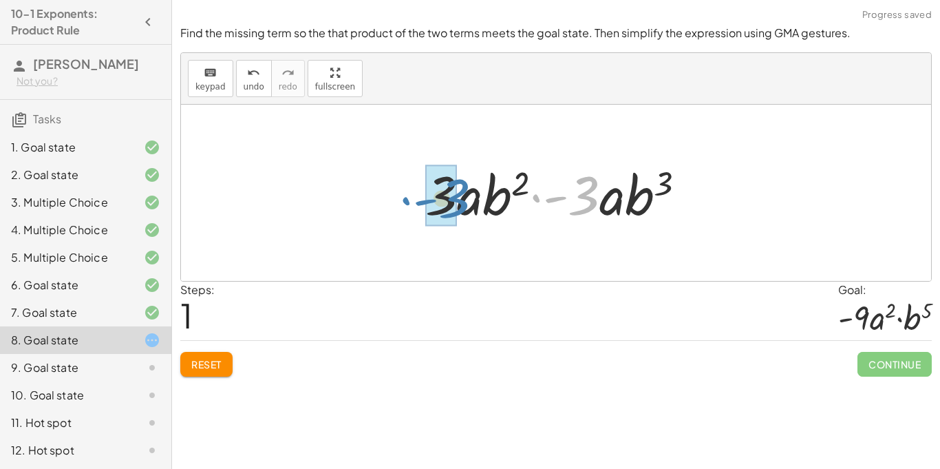
drag, startPoint x: 585, startPoint y: 209, endPoint x: 454, endPoint y: 212, distance: 130.7
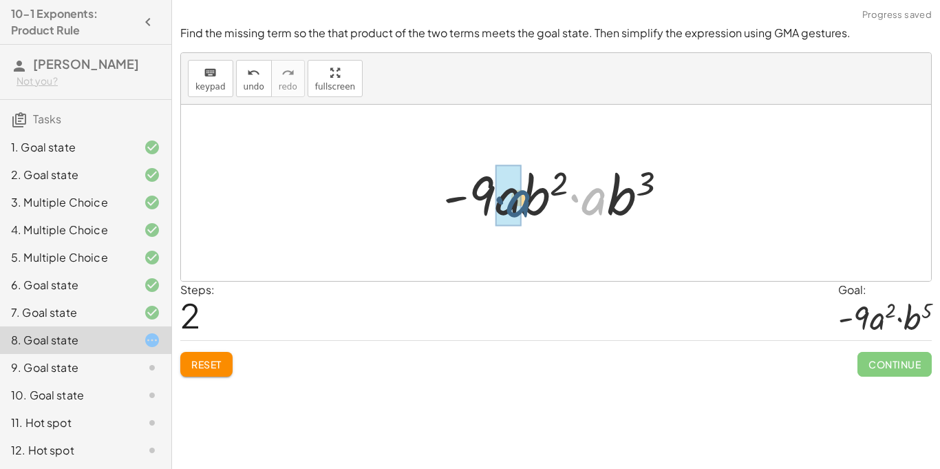
drag, startPoint x: 596, startPoint y: 202, endPoint x: 517, endPoint y: 205, distance: 78.5
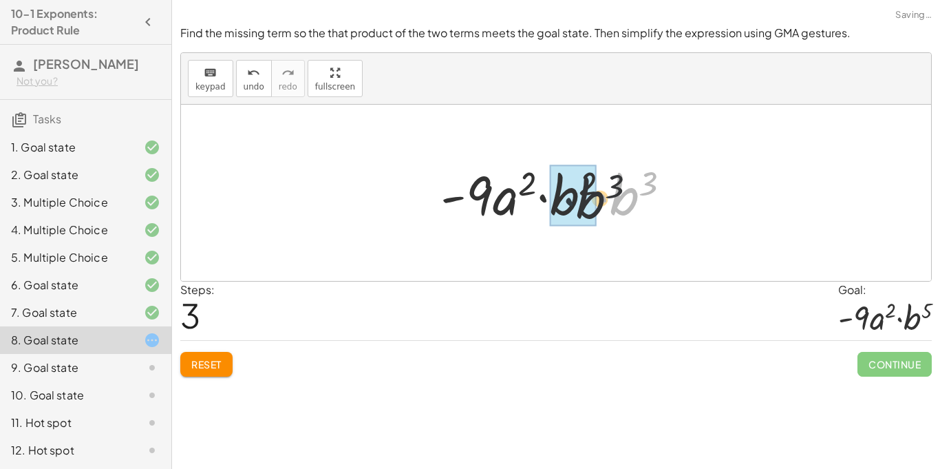
drag, startPoint x: 610, startPoint y: 206, endPoint x: 567, endPoint y: 211, distance: 42.9
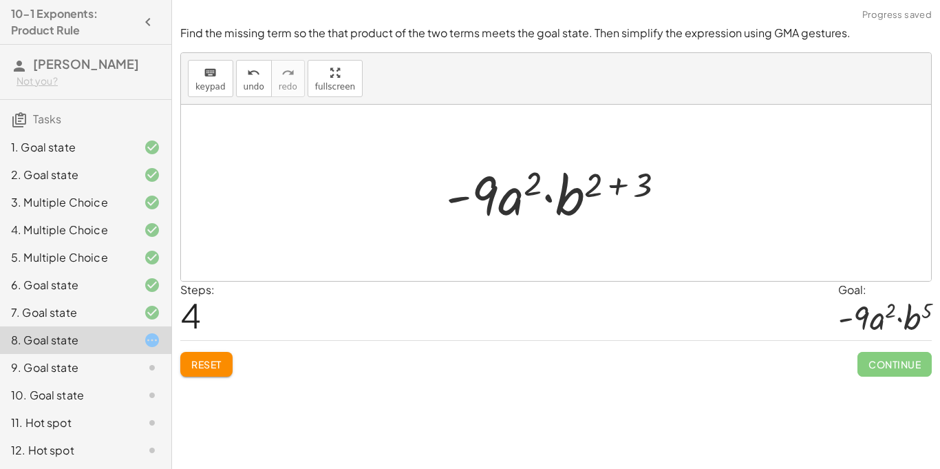
click at [610, 177] on div at bounding box center [561, 193] width 244 height 71
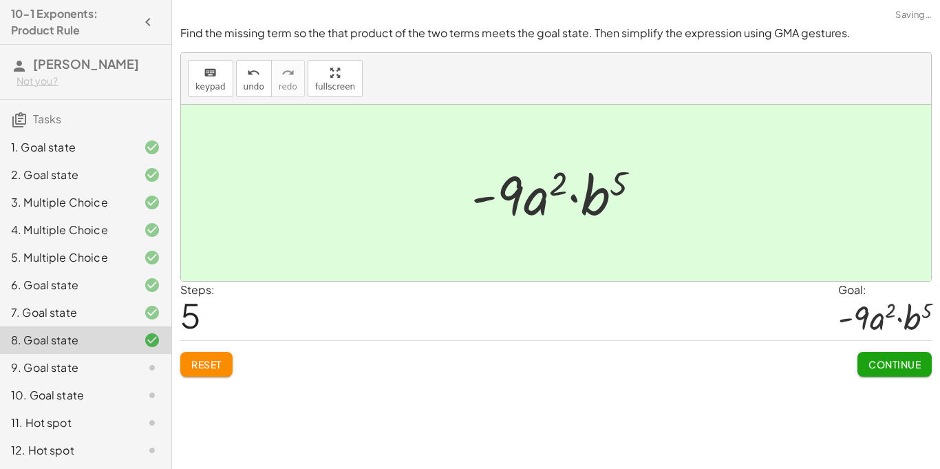
click at [905, 362] on span "Continue" at bounding box center [894, 364] width 52 height 12
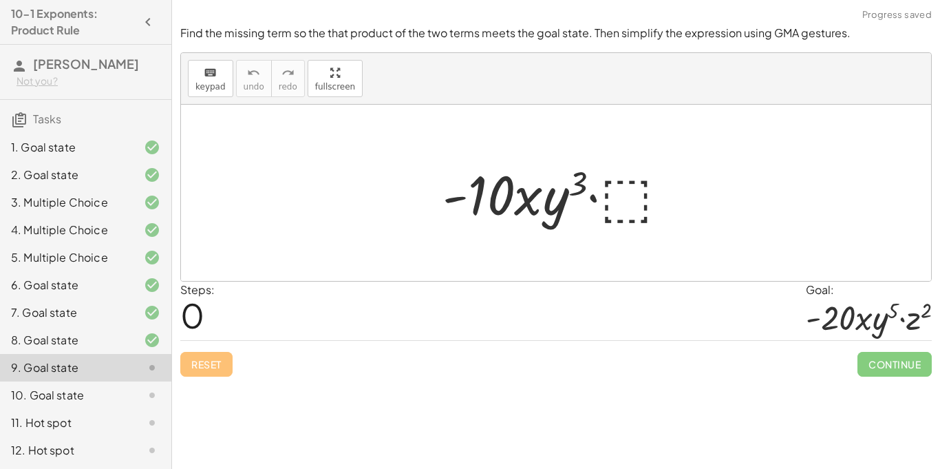
click at [168, 381] on div "8. Goal state" at bounding box center [85, 395] width 171 height 28
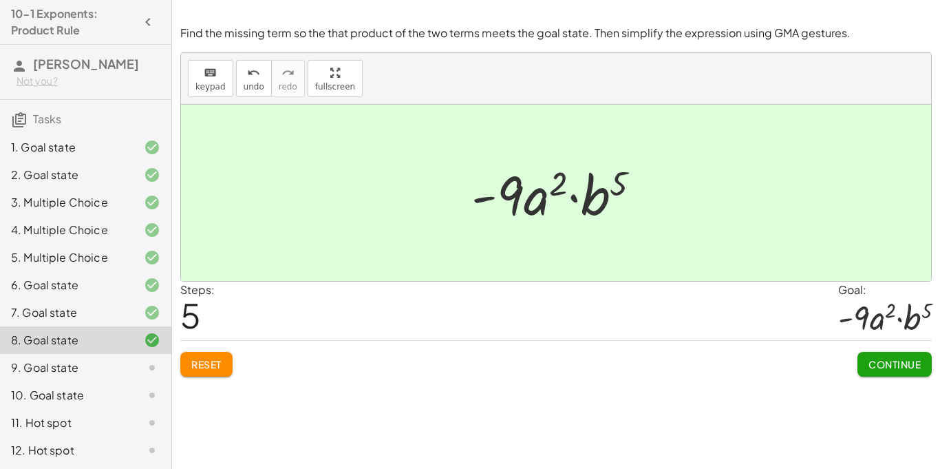
click at [0, 0] on div "Find the missing term so the that product of the two terms meets the goal state…" at bounding box center [0, 0] width 0 height 0
click at [916, 363] on span "Continue" at bounding box center [894, 364] width 52 height 12
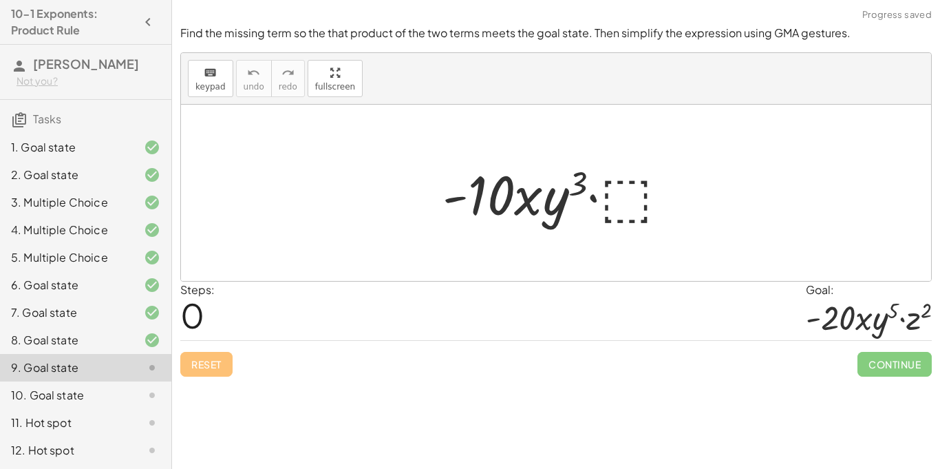
click at [626, 206] on div at bounding box center [560, 193] width 250 height 71
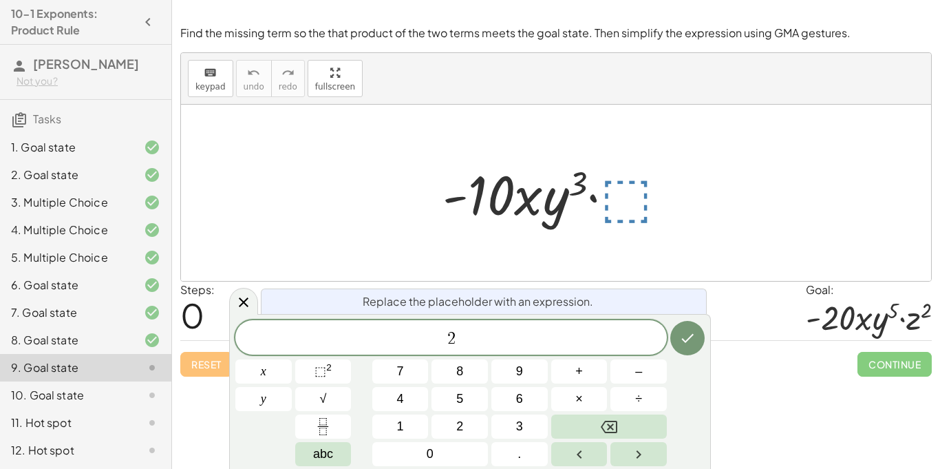
scroll to position [12, 0]
click at [330, 370] on sup "2" at bounding box center [329, 367] width 6 height 10
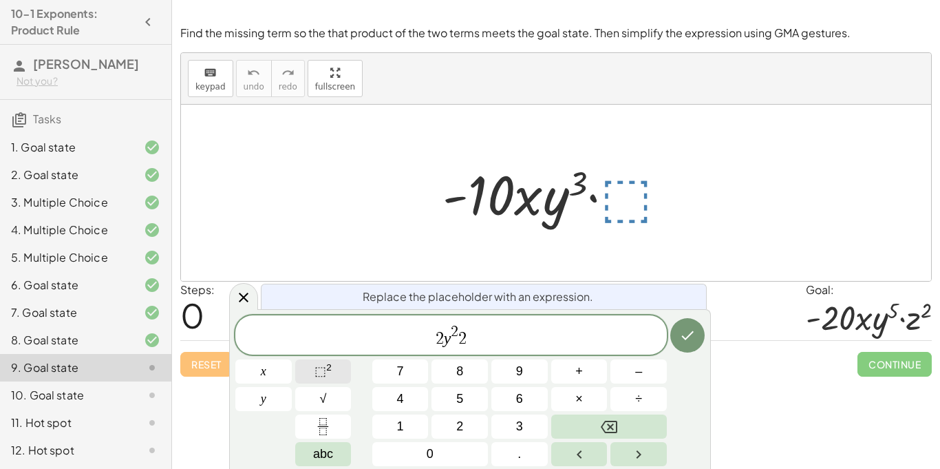
click at [345, 359] on button "⬚ 2" at bounding box center [323, 371] width 56 height 24
click at [683, 333] on icon "Done" at bounding box center [687, 335] width 17 height 17
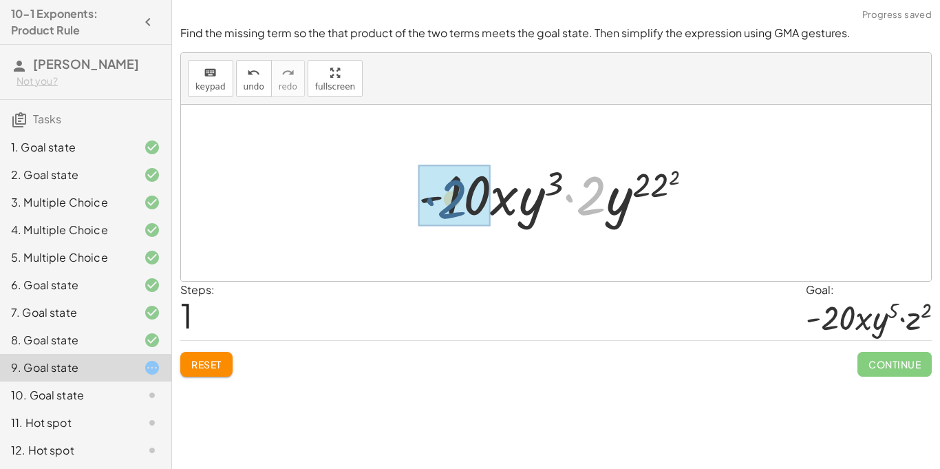
drag, startPoint x: 589, startPoint y: 208, endPoint x: 448, endPoint y: 212, distance: 141.1
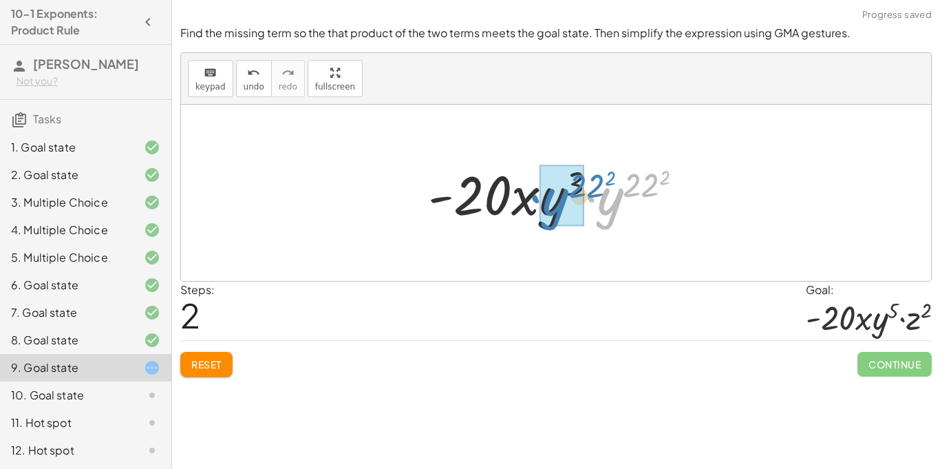
drag, startPoint x: 610, startPoint y: 208, endPoint x: 554, endPoint y: 209, distance: 55.7
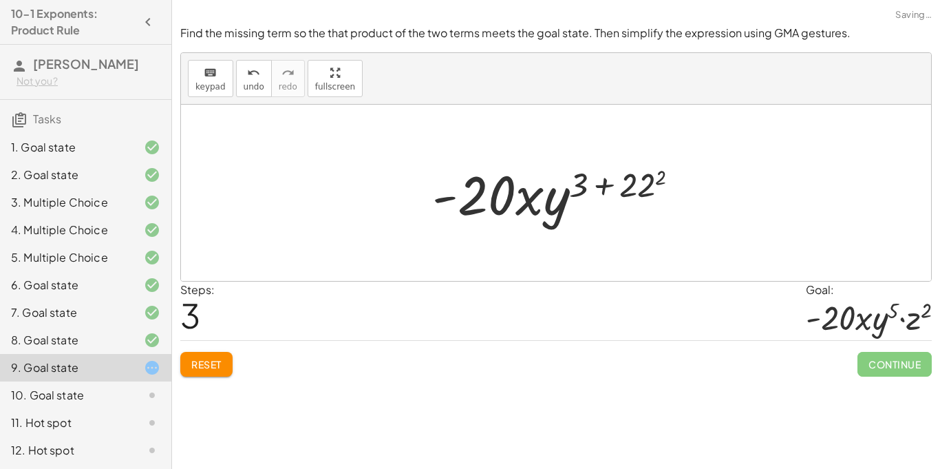
click at [210, 368] on span "Reset" at bounding box center [206, 364] width 30 height 12
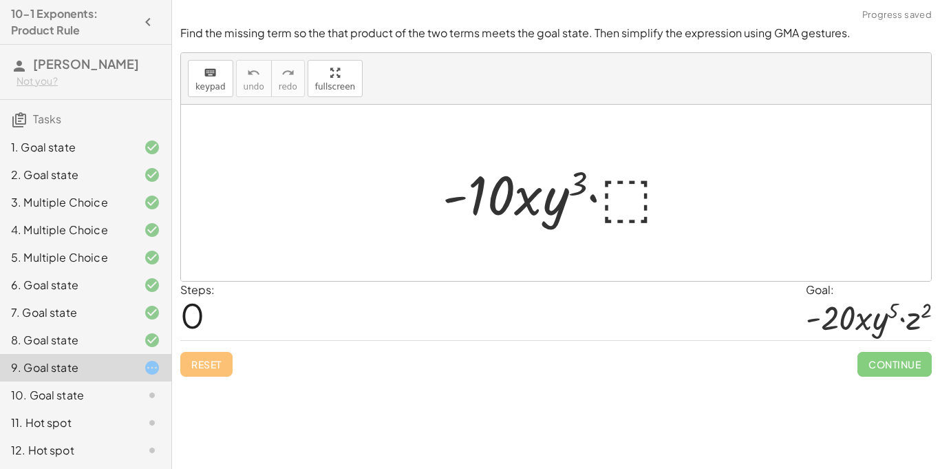
click at [638, 205] on div at bounding box center [560, 193] width 250 height 71
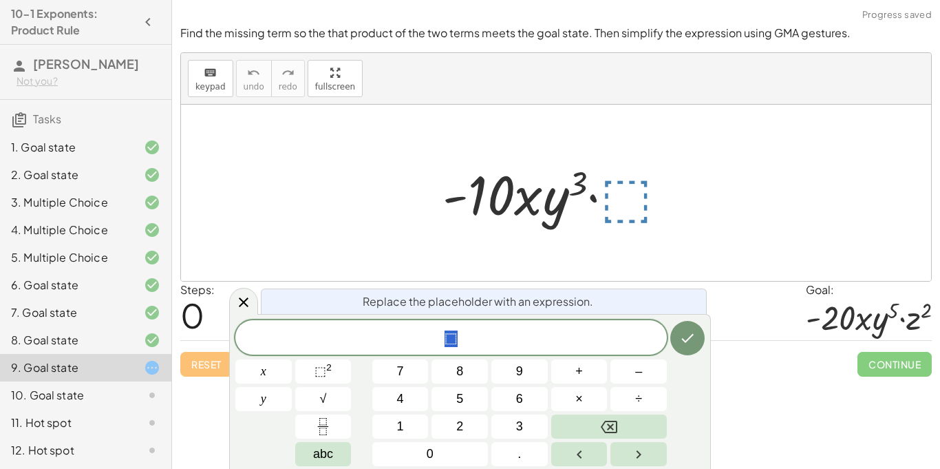
click at [570, 338] on span "⬚" at bounding box center [450, 338] width 431 height 19
click at [314, 376] on span "⬚" at bounding box center [320, 371] width 12 height 14
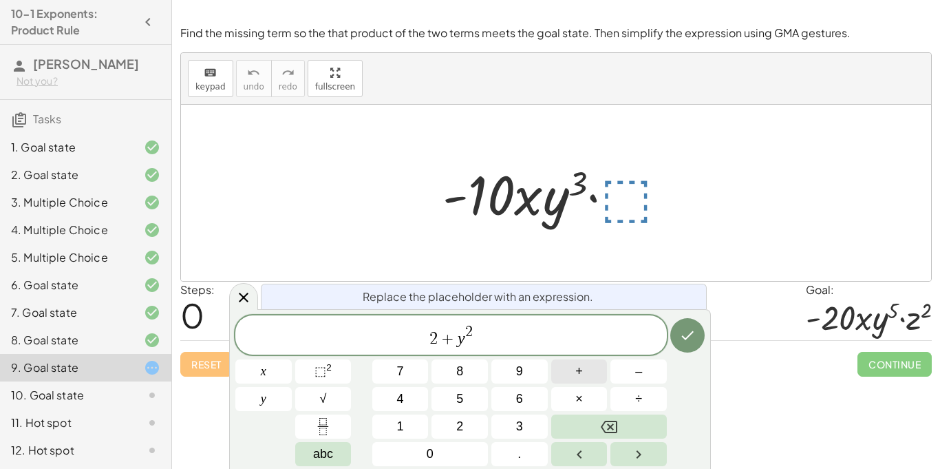
click at [575, 370] on span "+" at bounding box center [579, 371] width 8 height 19
click at [347, 363] on button "⬚ 2" at bounding box center [323, 371] width 56 height 24
click at [698, 330] on button "Done" at bounding box center [687, 335] width 34 height 34
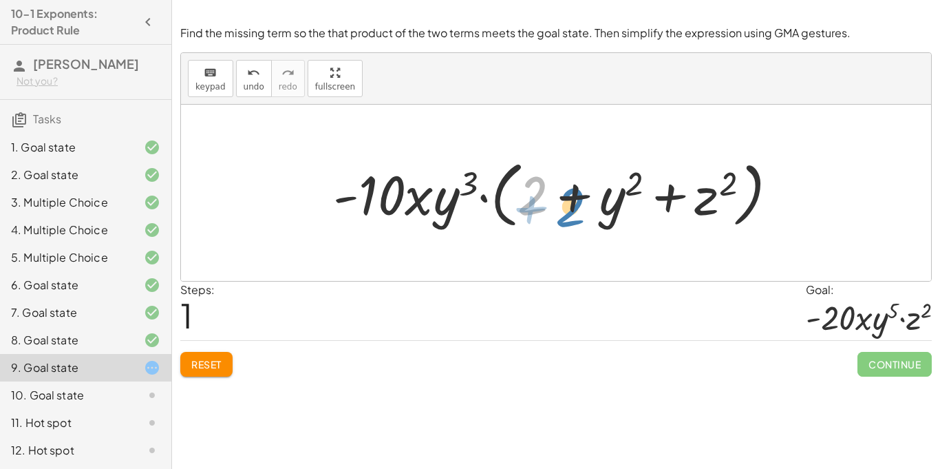
drag, startPoint x: 536, startPoint y: 198, endPoint x: 579, endPoint y: 209, distance: 44.7
click at [579, 209] on div at bounding box center [560, 192] width 469 height 79
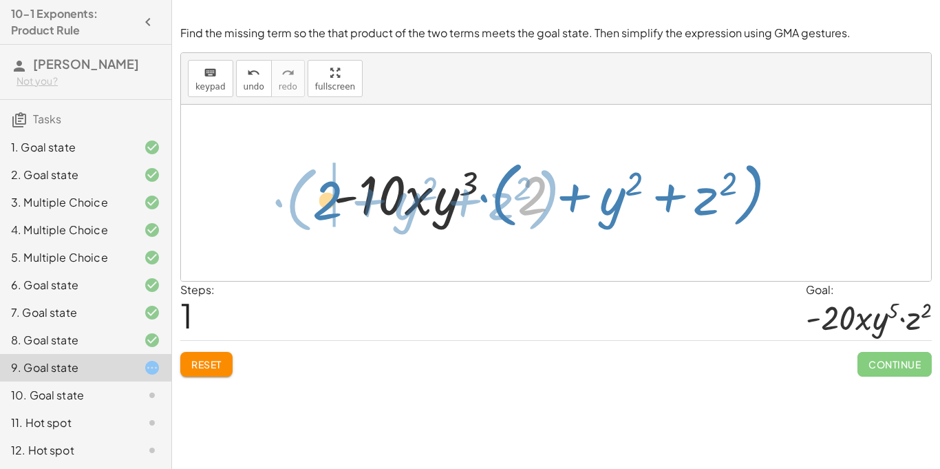
drag, startPoint x: 531, startPoint y: 204, endPoint x: 330, endPoint y: 210, distance: 201.6
click at [330, 210] on div at bounding box center [560, 192] width 469 height 79
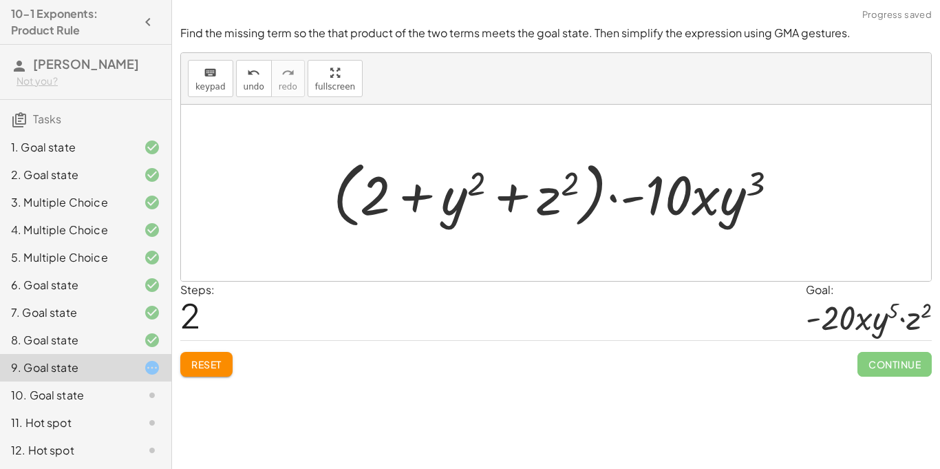
click at [206, 369] on span "Reset" at bounding box center [206, 364] width 30 height 12
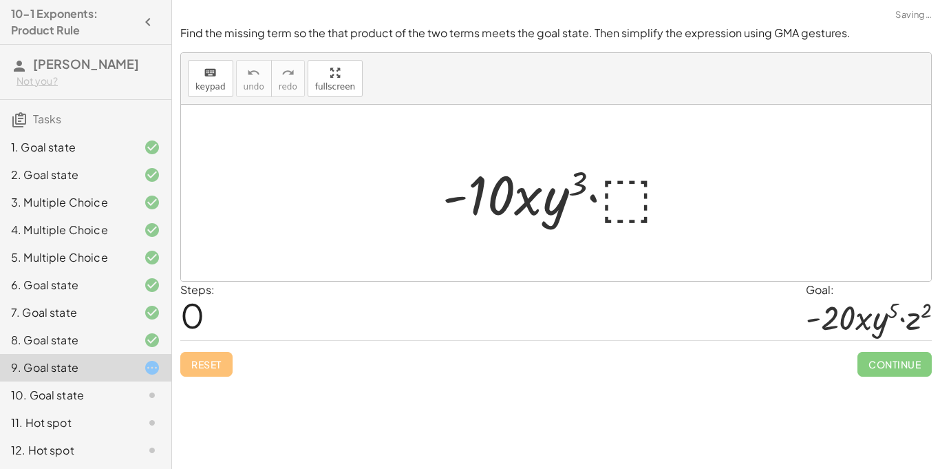
click at [645, 190] on div at bounding box center [560, 193] width 250 height 71
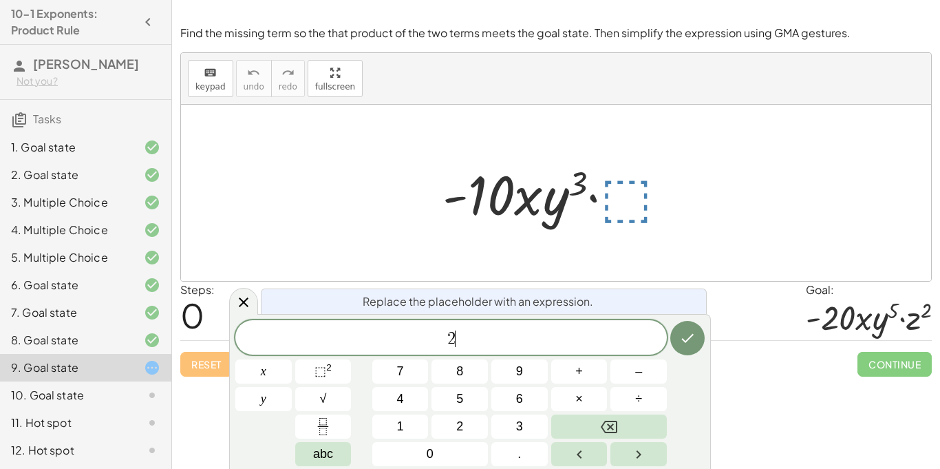
click at [567, 342] on span "2 ​" at bounding box center [450, 338] width 431 height 19
click at [332, 368] on button "⬚ 2" at bounding box center [323, 371] width 56 height 24
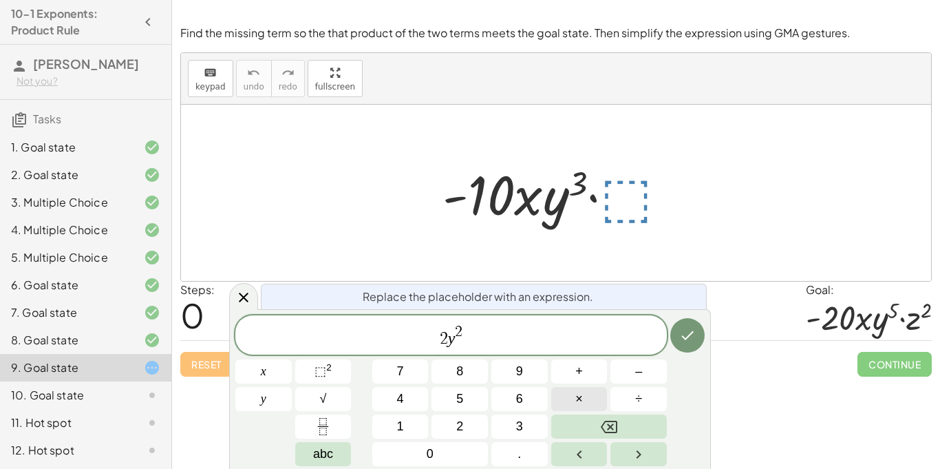
click at [581, 396] on span "×" at bounding box center [579, 398] width 8 height 19
click at [332, 374] on button "⬚ 2" at bounding box center [323, 371] width 56 height 24
click at [681, 332] on icon "Done" at bounding box center [687, 335] width 17 height 17
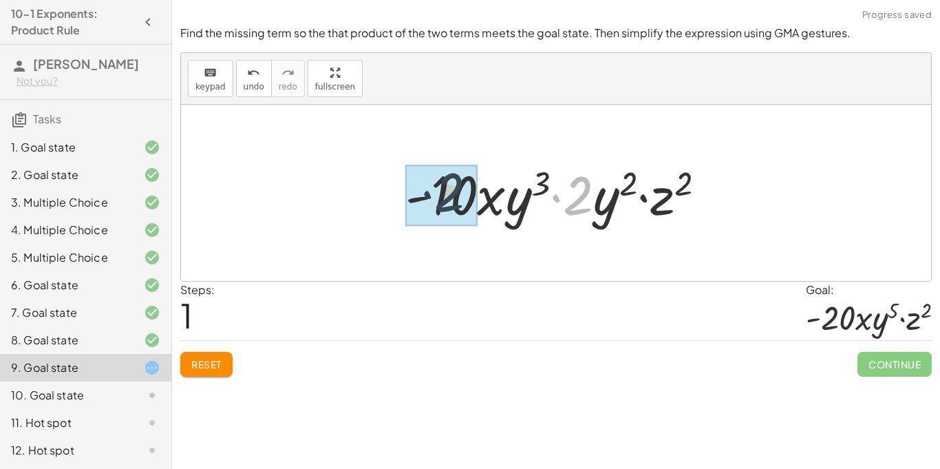
drag, startPoint x: 575, startPoint y: 205, endPoint x: 433, endPoint y: 201, distance: 141.8
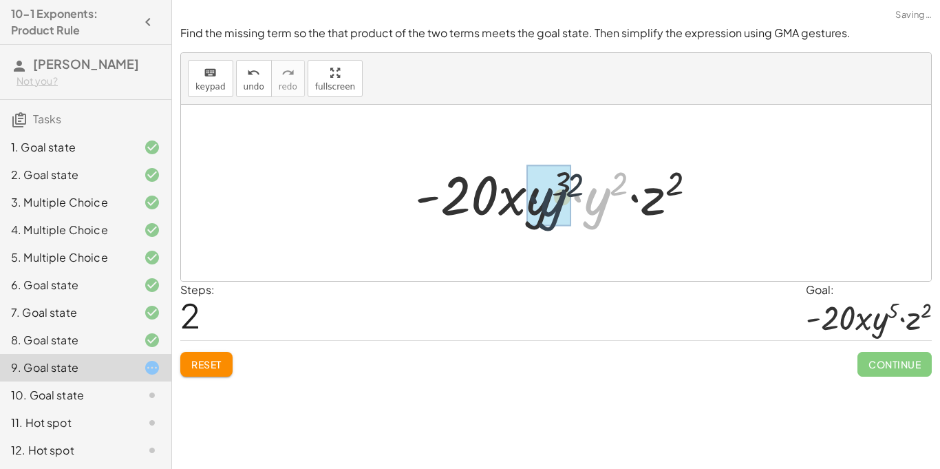
drag, startPoint x: 592, startPoint y: 205, endPoint x: 547, endPoint y: 206, distance: 45.4
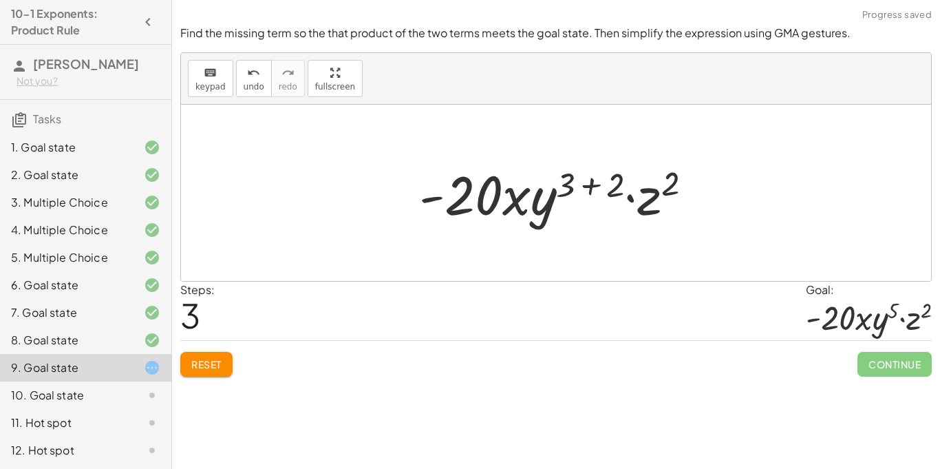
click at [588, 187] on div at bounding box center [561, 193] width 298 height 71
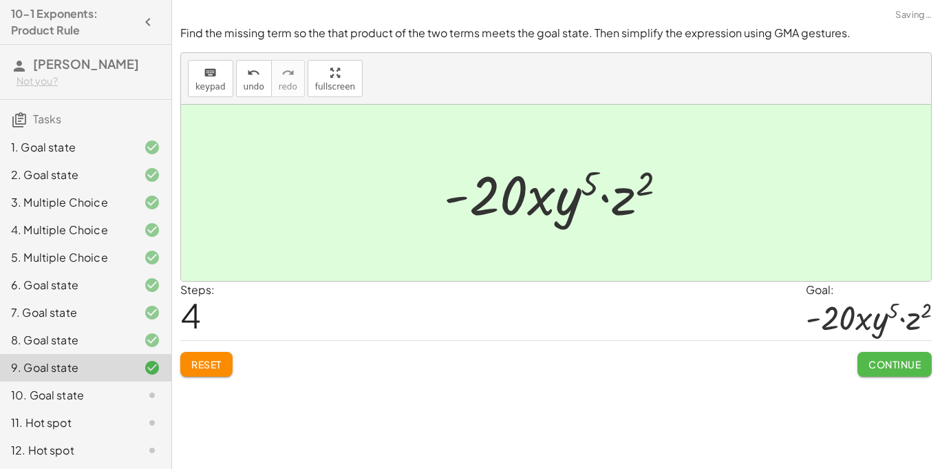
click at [883, 366] on span "Continue" at bounding box center [894, 364] width 52 height 12
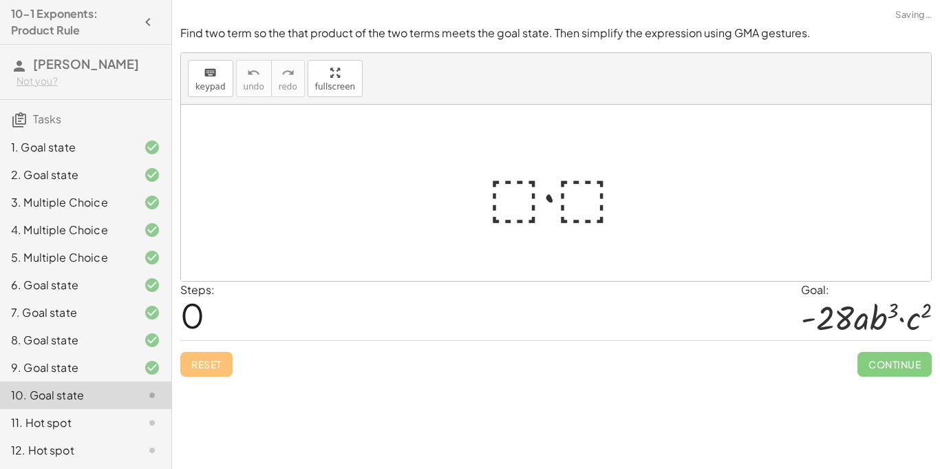
click at [521, 195] on div at bounding box center [561, 193] width 161 height 71
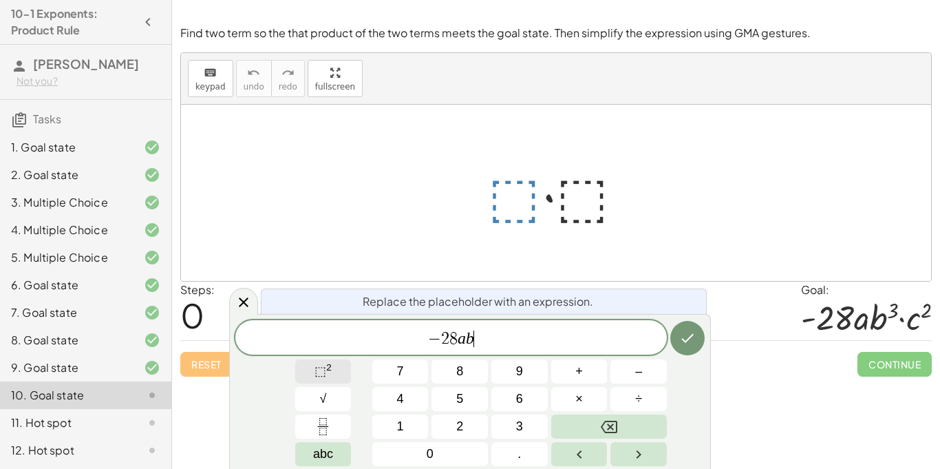
click at [334, 369] on button "⬚ 2" at bounding box center [323, 371] width 56 height 24
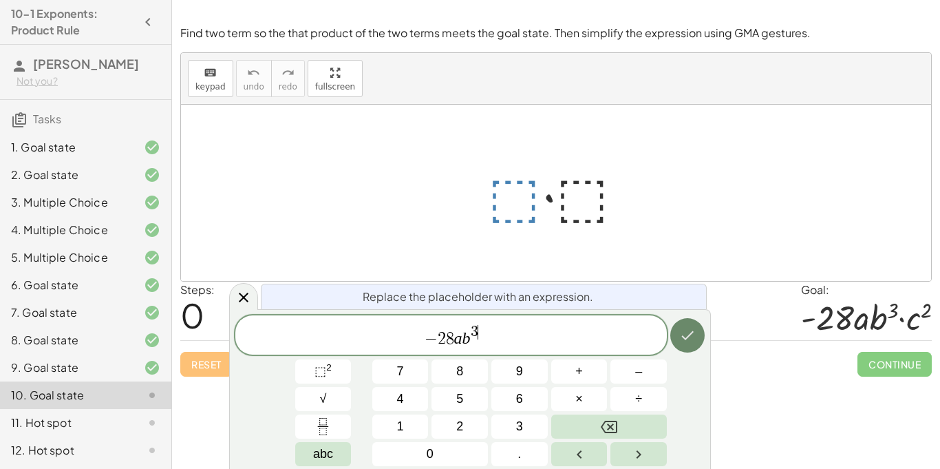
click at [671, 338] on button "Done" at bounding box center [687, 335] width 34 height 34
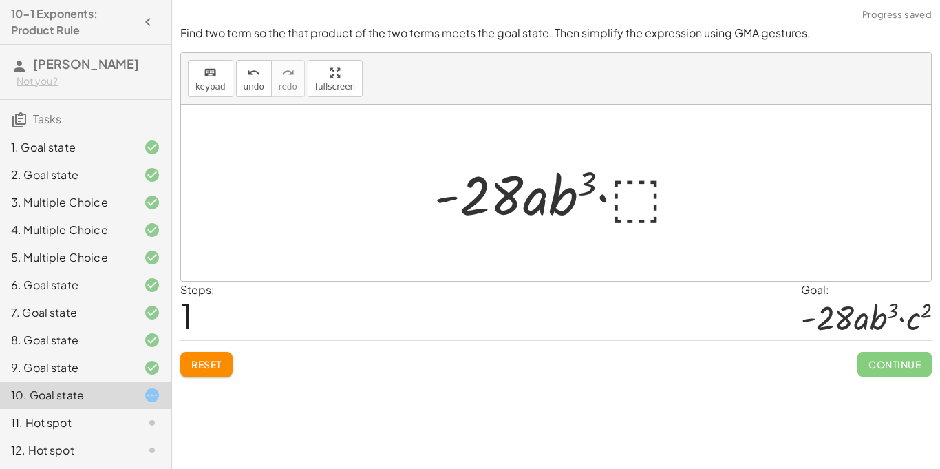
click at [641, 193] on div at bounding box center [561, 193] width 268 height 71
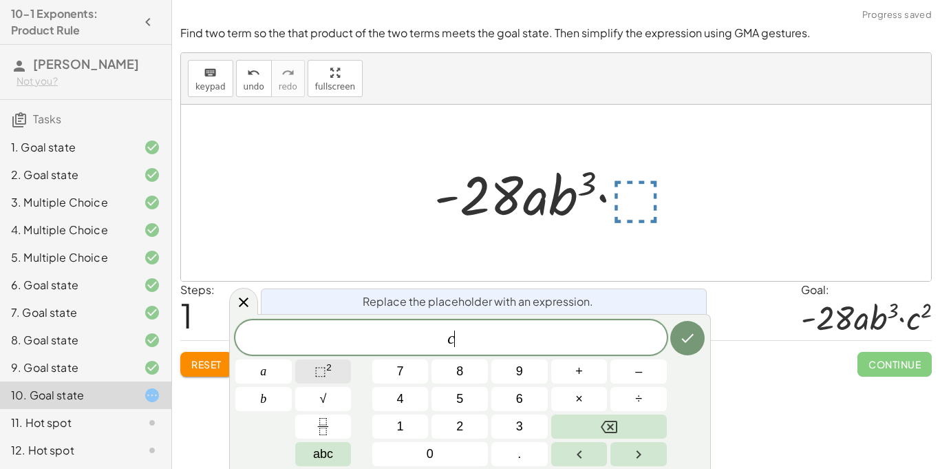
click at [319, 366] on span "⬚" at bounding box center [320, 371] width 12 height 14
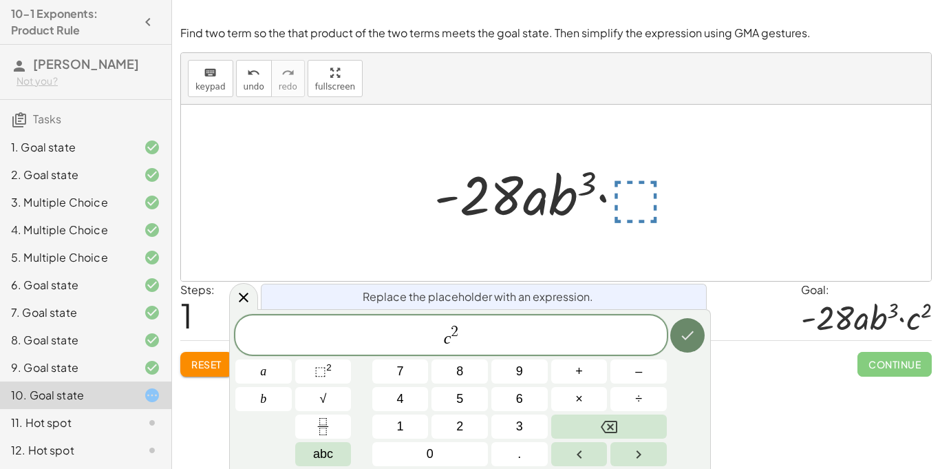
click at [689, 338] on icon "Done" at bounding box center [687, 335] width 17 height 17
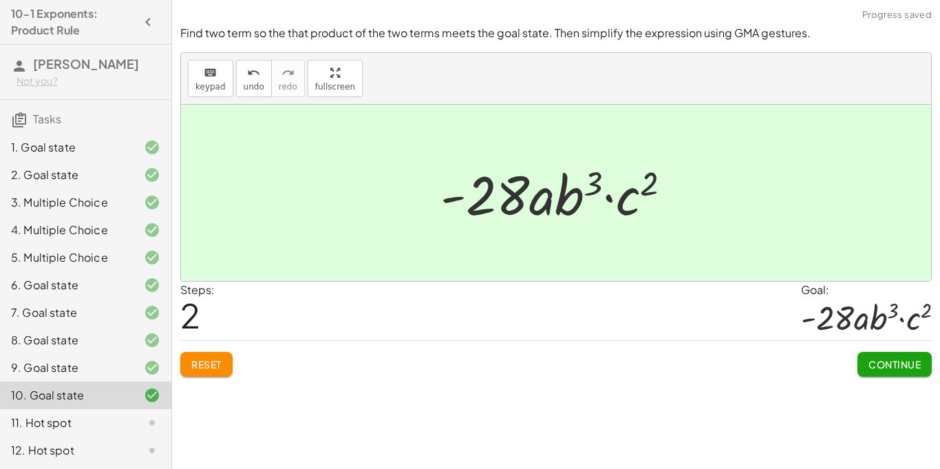
click at [903, 367] on span "Continue" at bounding box center [894, 364] width 52 height 12
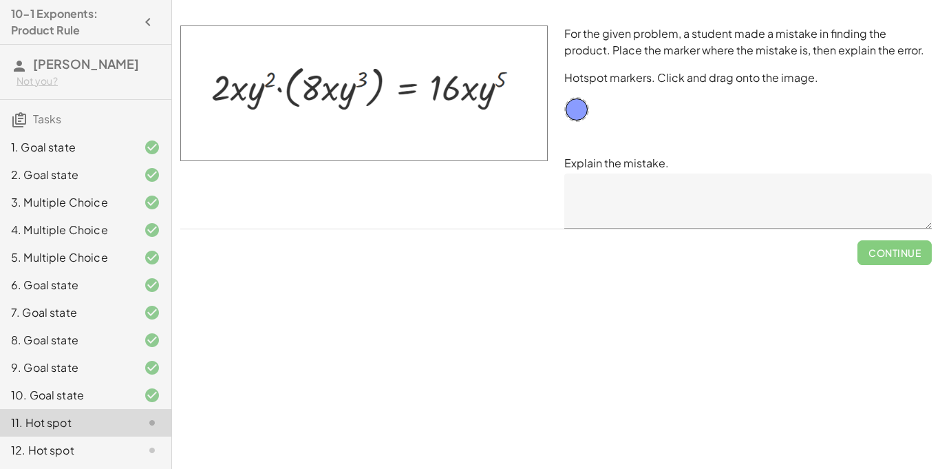
scroll to position [18, 0]
drag, startPoint x: 579, startPoint y: 109, endPoint x: 482, endPoint y: 105, distance: 97.1
click at [482, 105] on div "For the given problem, a student made a mistake in finding the product. Place t…" at bounding box center [556, 126] width 768 height 219
click at [723, 124] on div "For the given problem, a student made a mistake in finding the product. Place t…" at bounding box center [748, 126] width 384 height 219
click at [234, 97] on img at bounding box center [363, 93] width 367 height 136
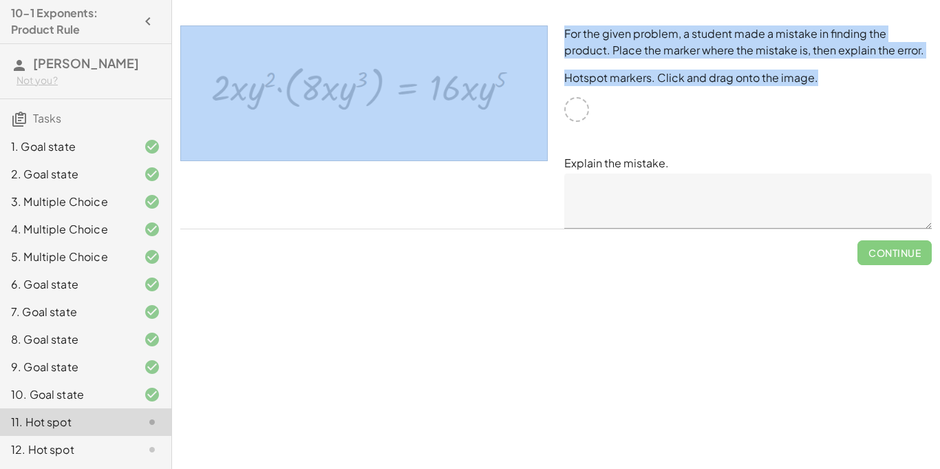
drag, startPoint x: 577, startPoint y: 111, endPoint x: 460, endPoint y: 108, distance: 117.0
click at [460, 108] on div "For the given problem, a student made a mistake in finding the product. Place t…" at bounding box center [556, 126] width 768 height 219
click at [537, 131] on img at bounding box center [363, 93] width 367 height 136
click at [468, 92] on img at bounding box center [363, 93] width 367 height 136
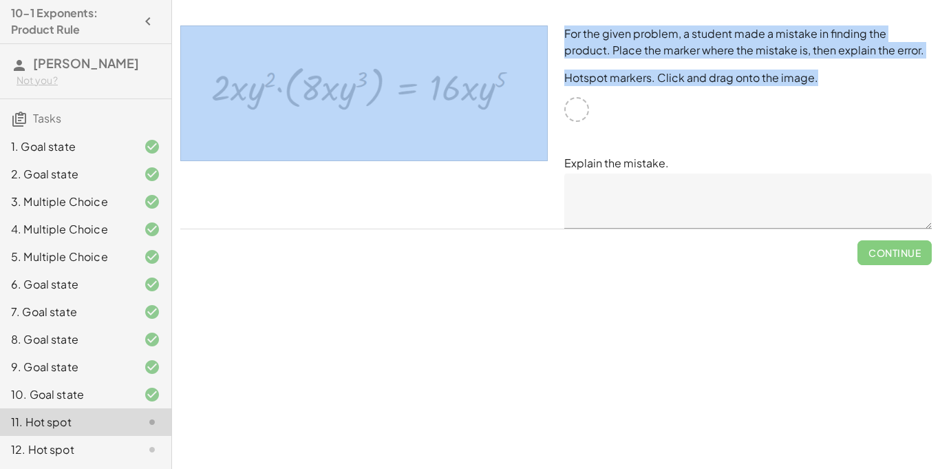
click at [468, 92] on img at bounding box center [363, 93] width 367 height 136
click at [593, 125] on div "For the given problem, a student made a mistake in finding the product. Place t…" at bounding box center [748, 126] width 384 height 219
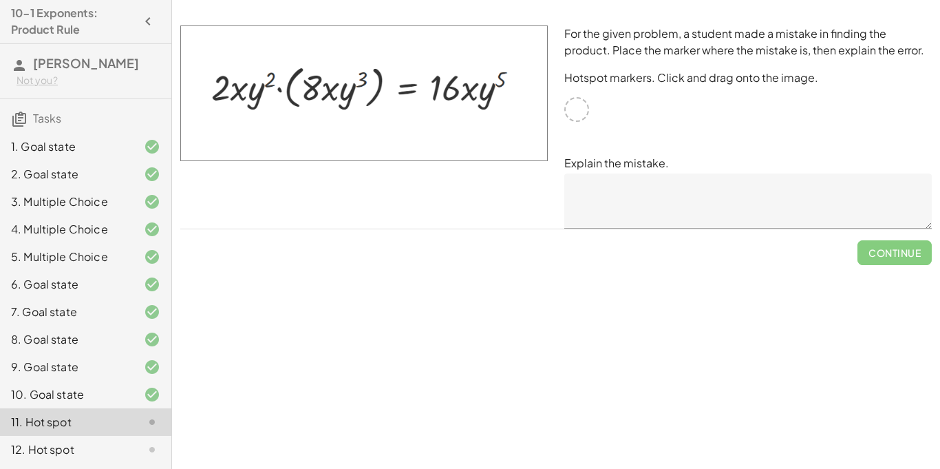
click at [580, 109] on div at bounding box center [576, 109] width 25 height 25
click at [619, 196] on textarea at bounding box center [747, 200] width 367 height 55
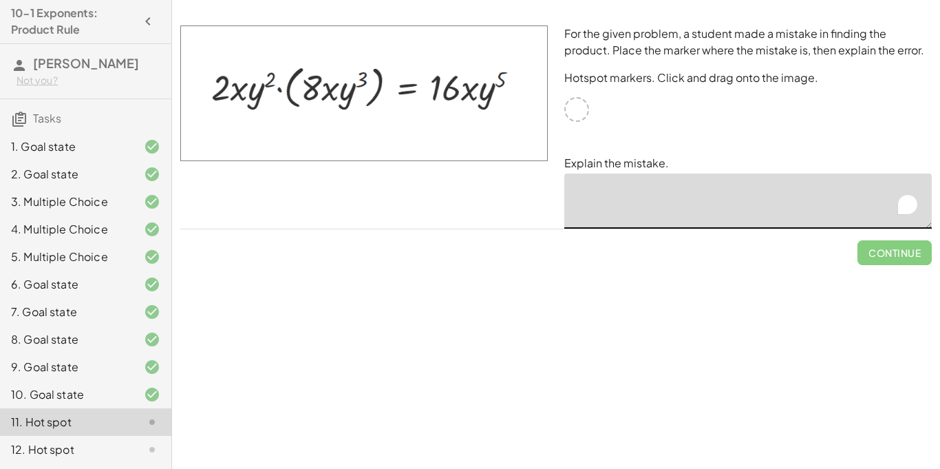
click at [466, 87] on img at bounding box center [363, 93] width 367 height 136
click at [614, 139] on div "For the given problem, a student made a mistake in finding the product. Place t…" at bounding box center [748, 126] width 384 height 219
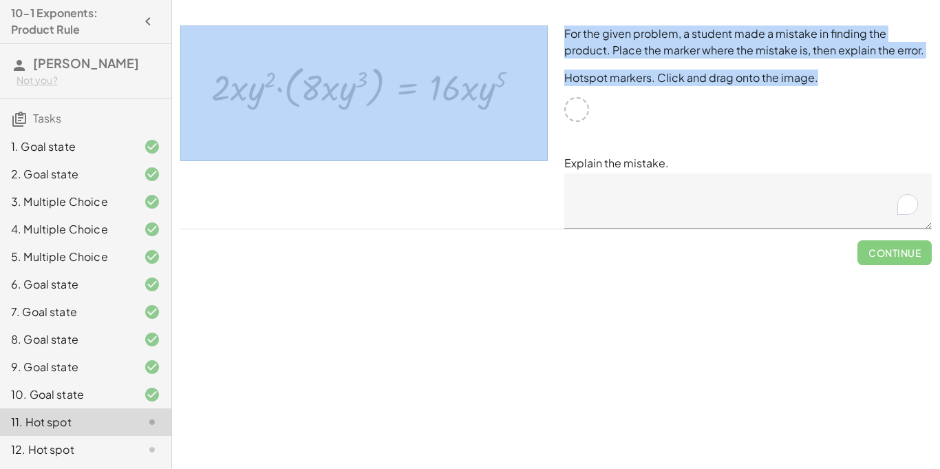
drag, startPoint x: 582, startPoint y: 109, endPoint x: 438, endPoint y: 229, distance: 188.1
click at [438, 229] on div "For the given problem, a student made a mistake in finding the product. Place t…" at bounding box center [556, 126] width 768 height 219
click at [438, 229] on div at bounding box center [364, 126] width 384 height 219
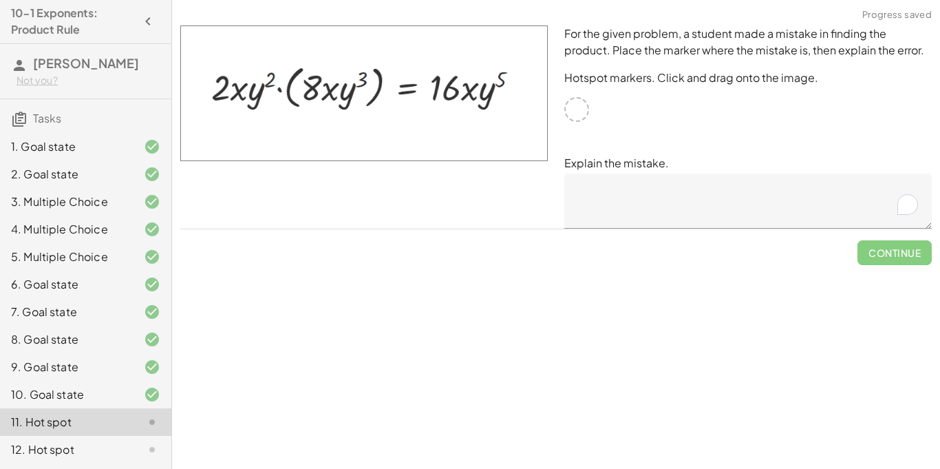
click at [133, 408] on div "9. Goal state" at bounding box center [85, 422] width 171 height 28
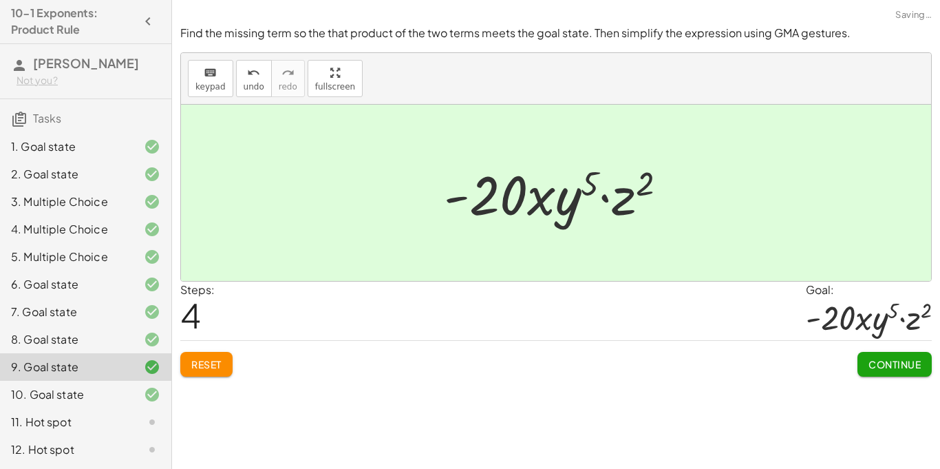
click at [136, 423] on div at bounding box center [141, 421] width 39 height 17
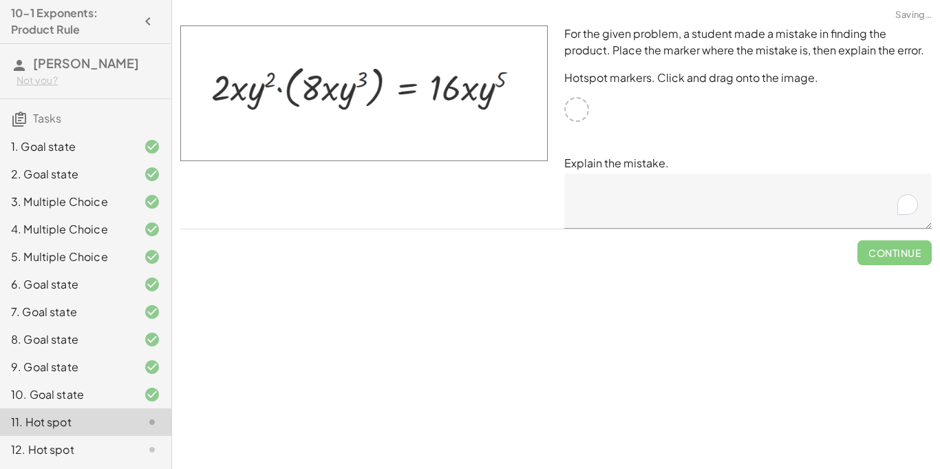
click at [592, 105] on div "For the given problem, a student made a mistake in finding the product. Place t…" at bounding box center [748, 126] width 384 height 219
click at [629, 208] on textarea "To enrich screen reader interactions, please activate Accessibility in Grammarl…" at bounding box center [747, 200] width 367 height 55
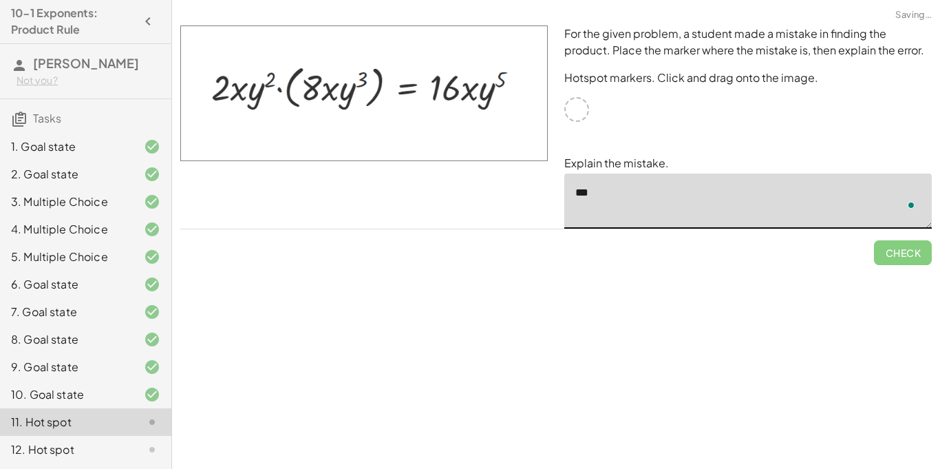
type textarea "*"
click at [324, 133] on img at bounding box center [363, 93] width 367 height 136
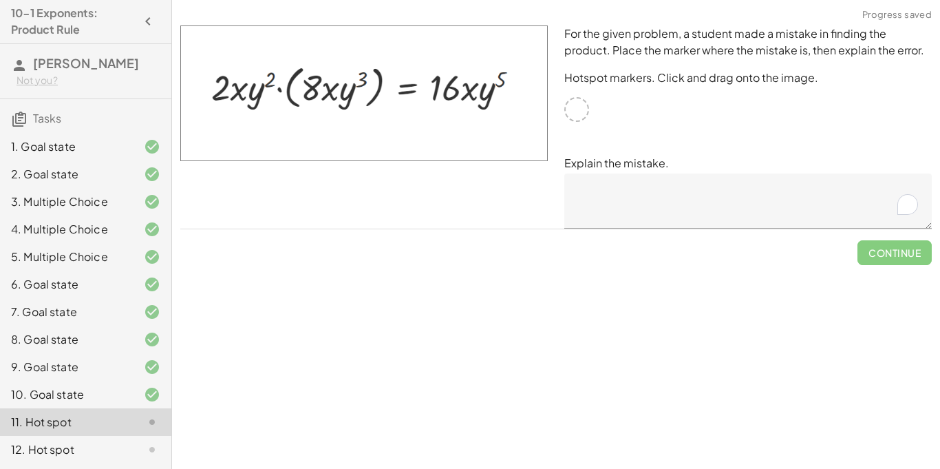
drag, startPoint x: 360, startPoint y: 164, endPoint x: 369, endPoint y: 175, distance: 13.8
click at [369, 175] on div at bounding box center [364, 126] width 384 height 219
drag, startPoint x: 319, startPoint y: 109, endPoint x: 222, endPoint y: 89, distance: 98.5
click at [222, 89] on img at bounding box center [363, 93] width 367 height 136
drag, startPoint x: 248, startPoint y: 93, endPoint x: 486, endPoint y: 131, distance: 241.8
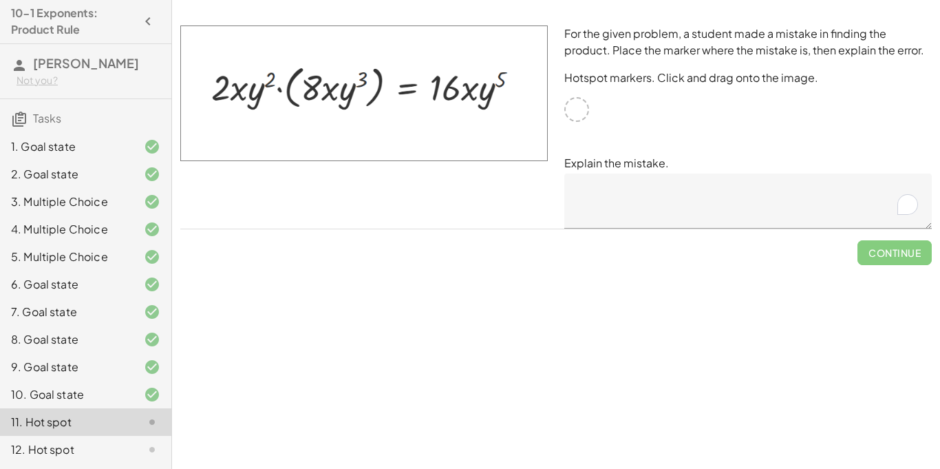
click at [486, 131] on img at bounding box center [363, 93] width 367 height 136
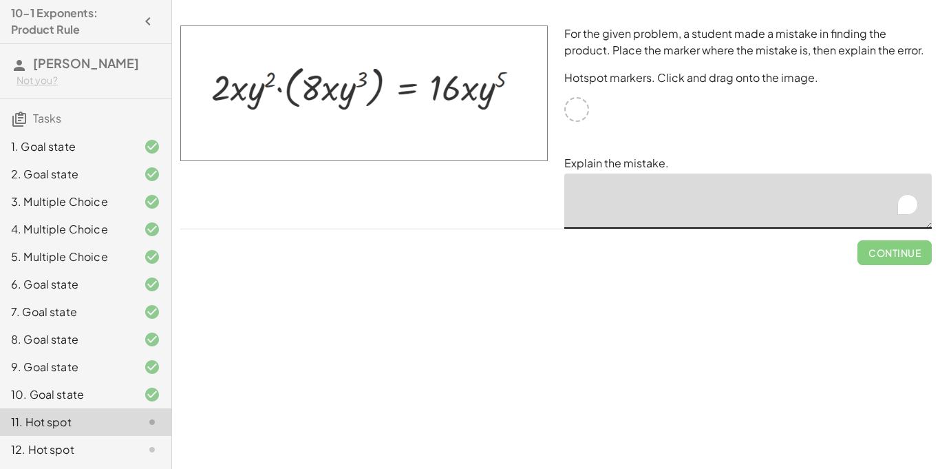
click at [705, 208] on textarea "To enrich screen reader interactions, please activate Accessibility in Grammarl…" at bounding box center [747, 200] width 367 height 55
click at [569, 116] on div at bounding box center [576, 109] width 25 height 25
type textarea "**********"
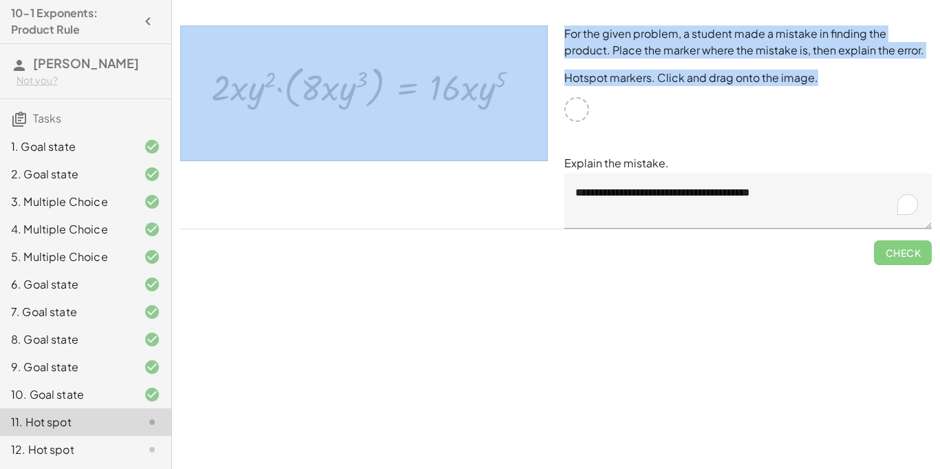
drag, startPoint x: 567, startPoint y: 115, endPoint x: 517, endPoint y: 116, distance: 49.5
click at [517, 116] on div "**********" at bounding box center [556, 126] width 768 height 219
click at [725, 70] on p "Hotspot markers. Click and drag onto the image." at bounding box center [747, 77] width 367 height 17
drag, startPoint x: 575, startPoint y: 105, endPoint x: 443, endPoint y: 95, distance: 132.5
click at [443, 95] on div "**********" at bounding box center [556, 126] width 768 height 219
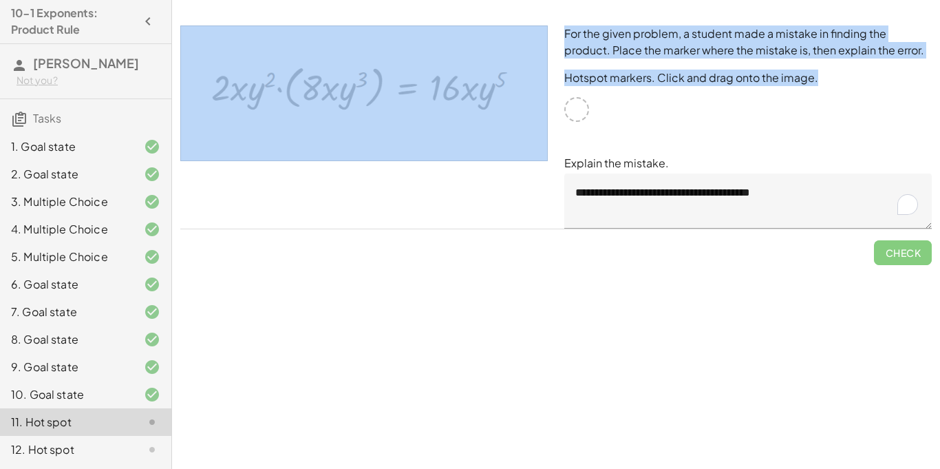
click at [480, 93] on img at bounding box center [363, 93] width 367 height 136
click at [583, 116] on div at bounding box center [576, 109] width 25 height 25
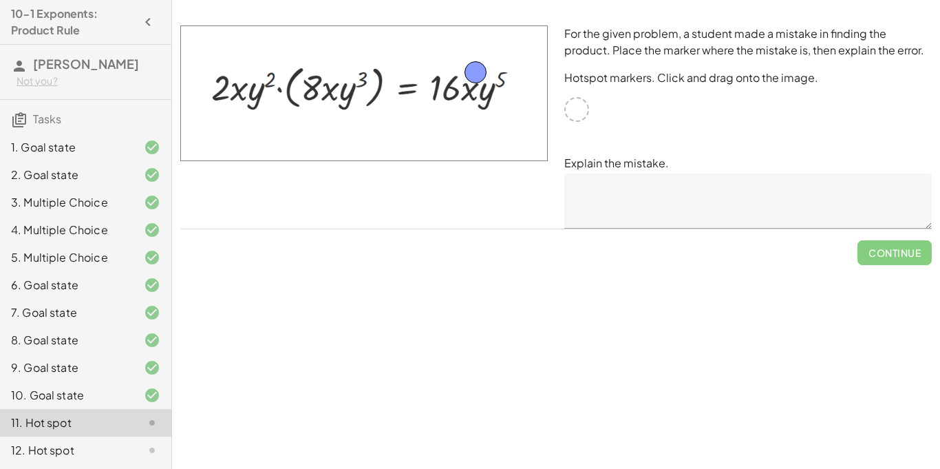
drag, startPoint x: 570, startPoint y: 111, endPoint x: 469, endPoint y: 74, distance: 107.7
click at [702, 192] on textarea at bounding box center [747, 200] width 367 height 55
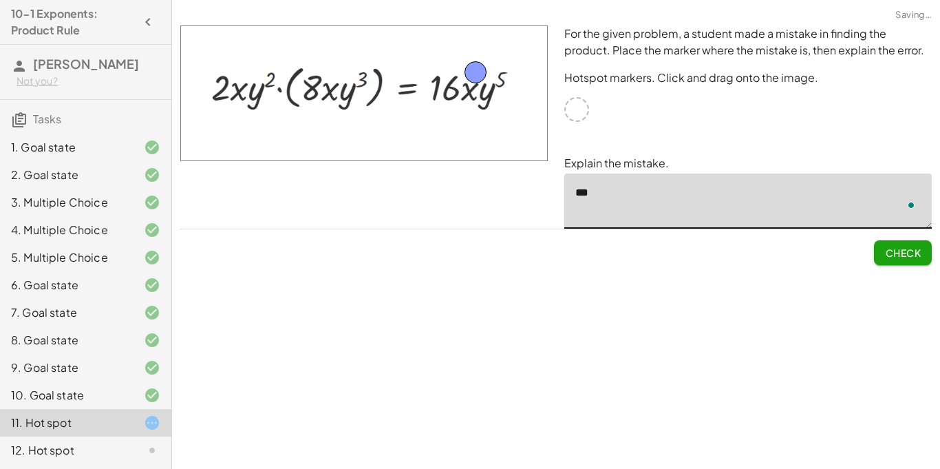
type textarea "*"
type textarea "**********"
click at [894, 252] on span "Check" at bounding box center [903, 252] width 36 height 12
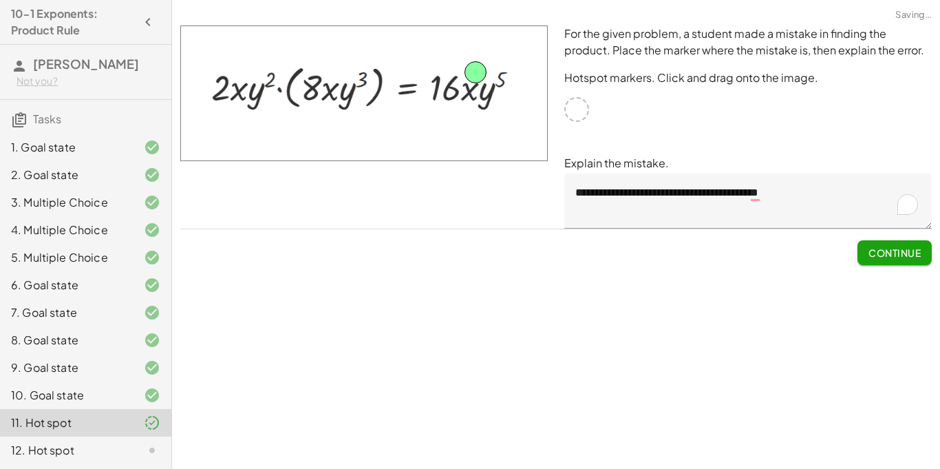
click at [894, 252] on span "Continue" at bounding box center [894, 252] width 52 height 12
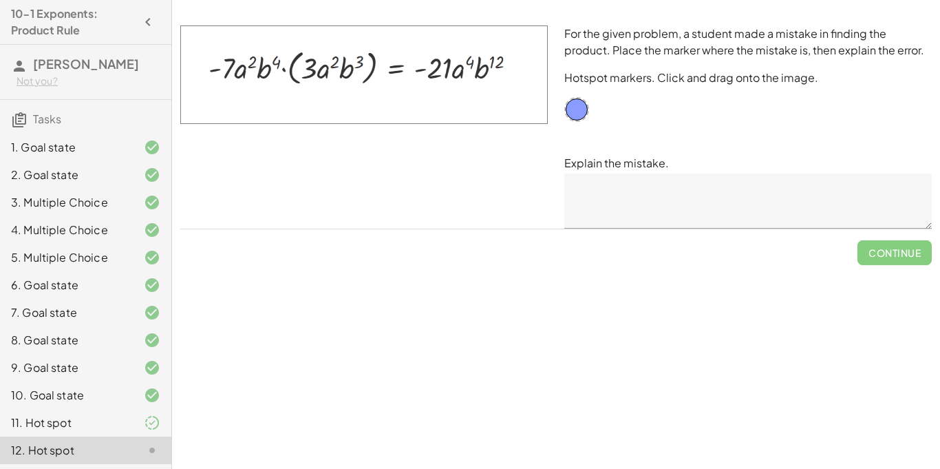
click at [665, 200] on textarea at bounding box center [747, 200] width 367 height 55
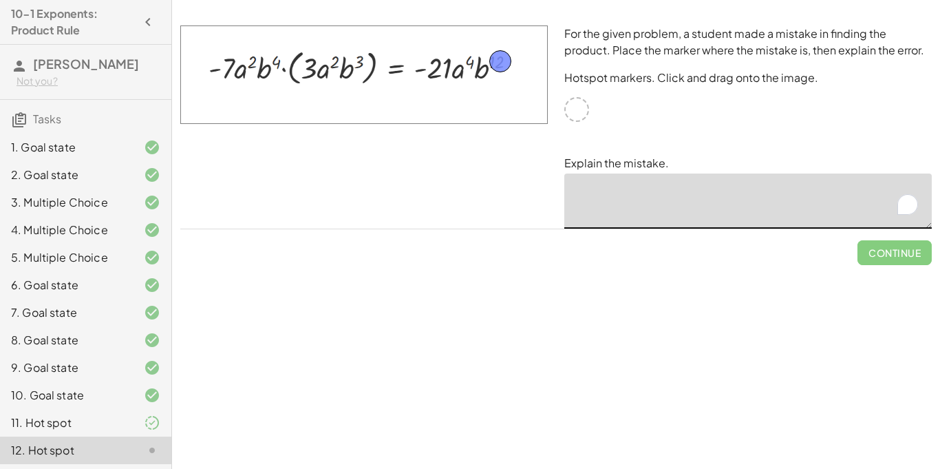
drag, startPoint x: 579, startPoint y: 104, endPoint x: 502, endPoint y: 56, distance: 90.9
click at [645, 204] on textarea "To enrich screen reader interactions, please activate Accessibility in Grammarl…" at bounding box center [747, 200] width 367 height 55
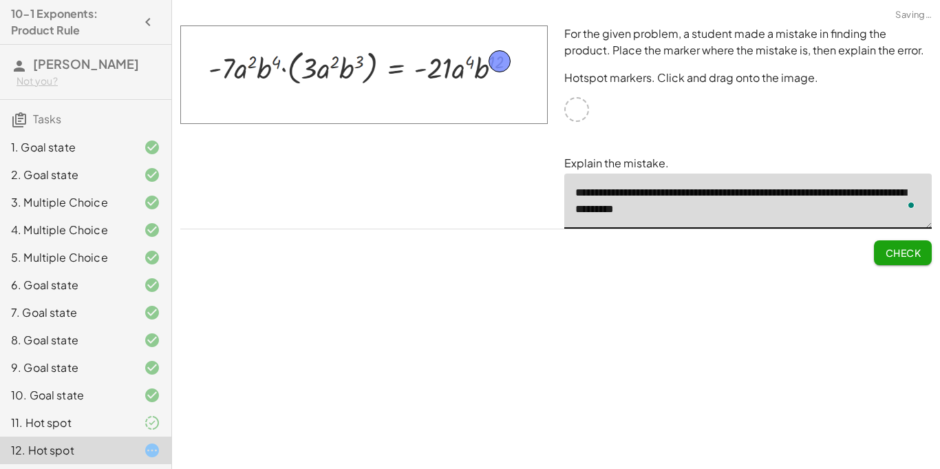
type textarea "**********"
click at [910, 252] on span "Check" at bounding box center [903, 252] width 36 height 12
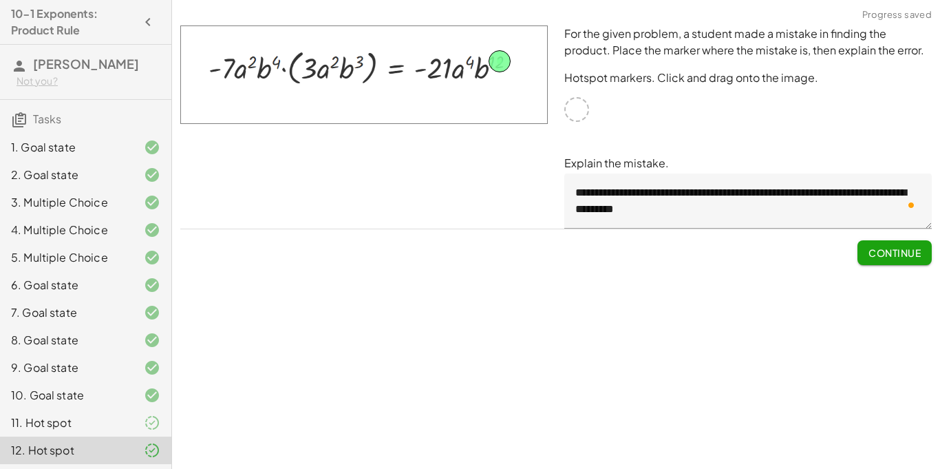
scroll to position [18, 0]
click at [898, 247] on span "Continue" at bounding box center [894, 252] width 52 height 12
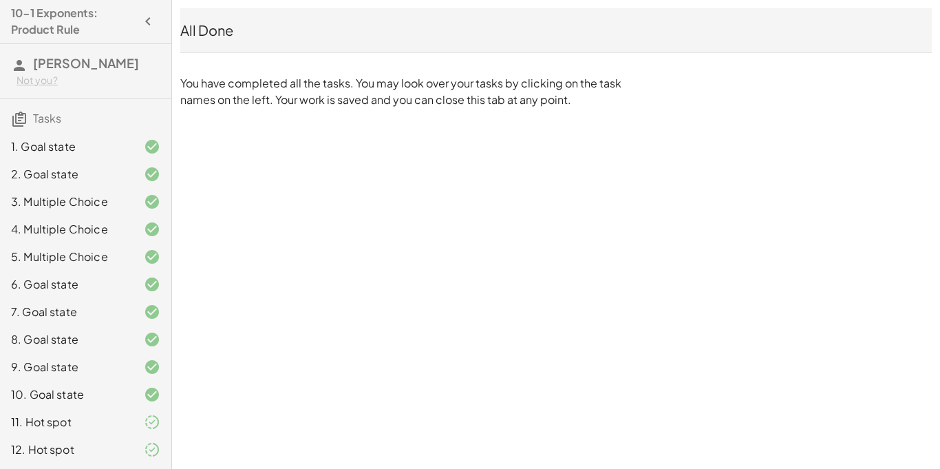
scroll to position [0, 0]
click at [114, 21] on h4 "10-1 Exponents: Product Rule" at bounding box center [73, 22] width 125 height 33
click at [144, 18] on icon "button" at bounding box center [148, 22] width 17 height 17
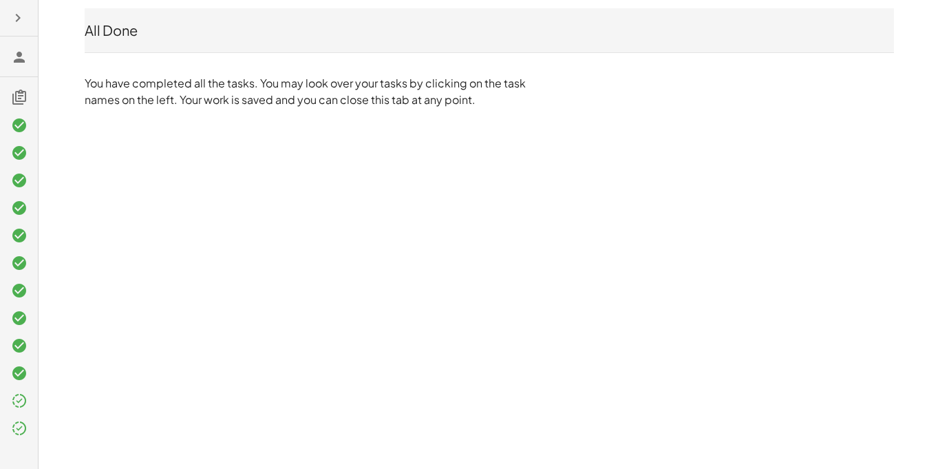
click at [7, 19] on button "button" at bounding box center [18, 18] width 25 height 25
